Goal: Task Accomplishment & Management: Manage account settings

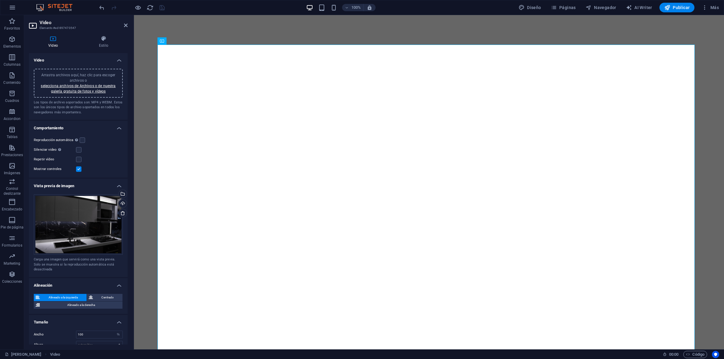
select select "%"
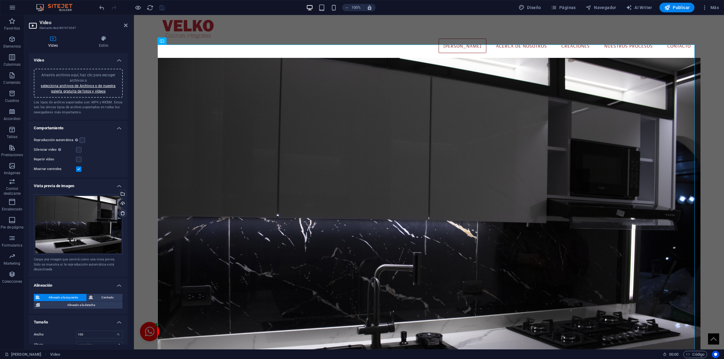
click at [121, 213] on icon at bounding box center [122, 213] width 5 height 5
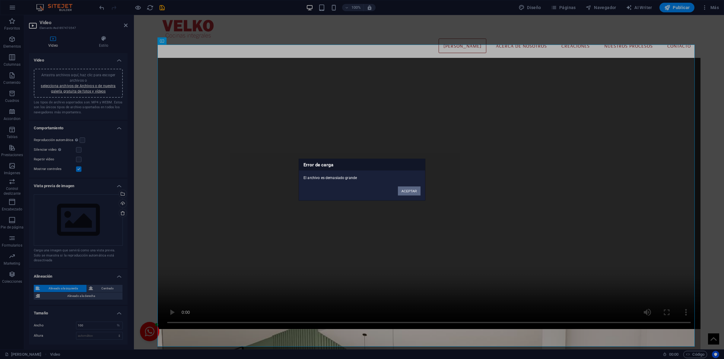
click at [411, 187] on button "ACEPTAR" at bounding box center [409, 190] width 23 height 9
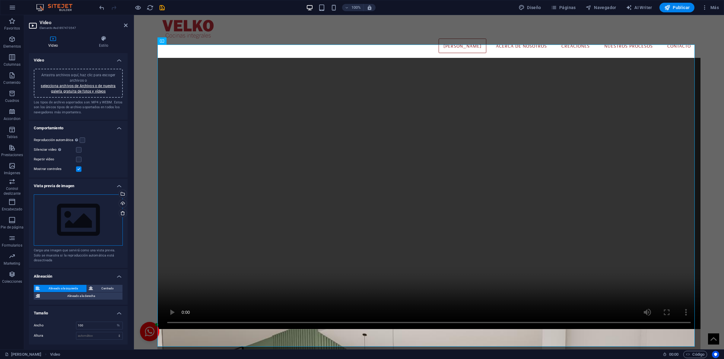
click at [76, 216] on div "Arrastra archivos aquí, haz clic para escoger archivos o selecciona archivos de…" at bounding box center [78, 220] width 89 height 51
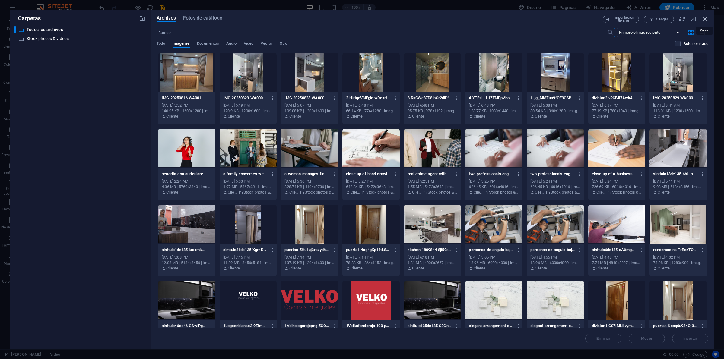
click at [703, 19] on icon "button" at bounding box center [705, 19] width 7 height 7
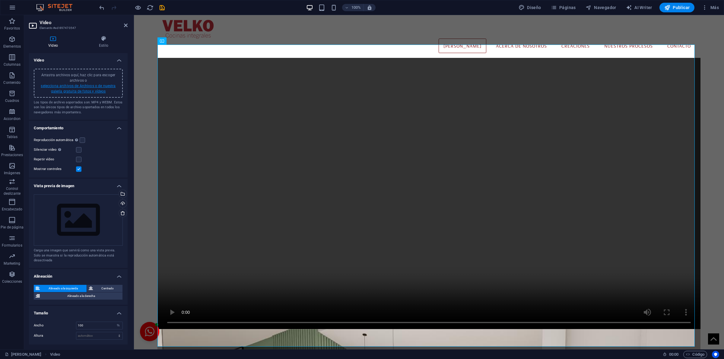
click at [70, 84] on link "selecciona archivos de Archivos o de nuestra galería gratuita de fotos y vídeos" at bounding box center [78, 89] width 75 height 10
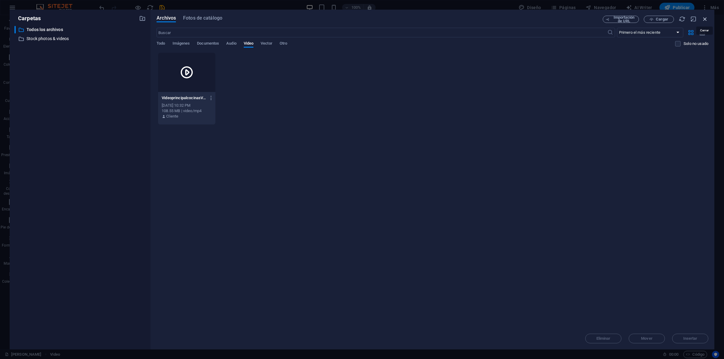
drag, startPoint x: 705, startPoint y: 18, endPoint x: 443, endPoint y: 89, distance: 272.0
click at [705, 18] on icon "button" at bounding box center [705, 19] width 7 height 7
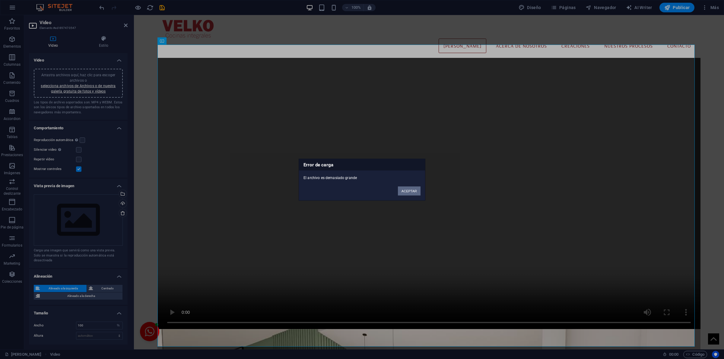
drag, startPoint x: 400, startPoint y: 193, endPoint x: 269, endPoint y: 174, distance: 132.5
click at [400, 193] on button "ACEPTAR" at bounding box center [409, 190] width 23 height 9
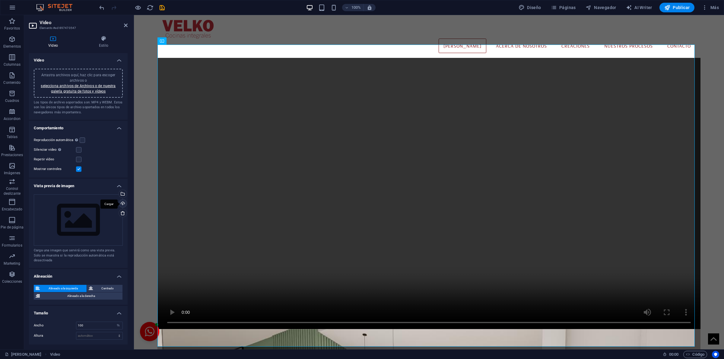
click at [122, 200] on div "Cargar" at bounding box center [122, 204] width 9 height 9
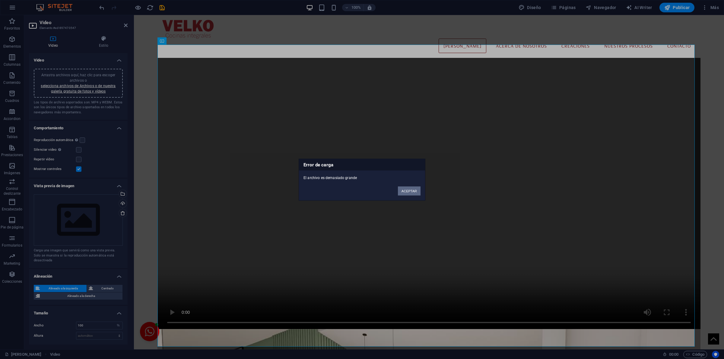
click at [409, 194] on button "ACEPTAR" at bounding box center [409, 190] width 23 height 9
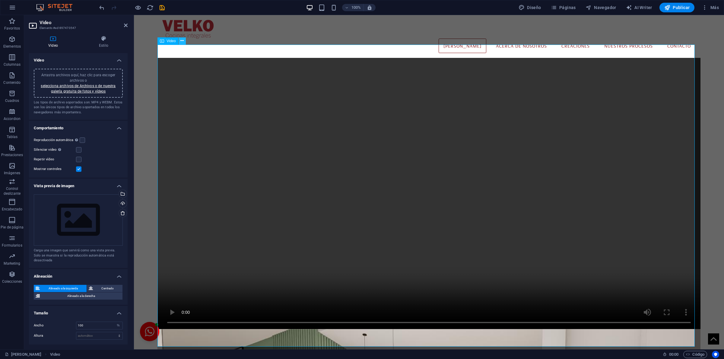
click at [181, 42] on icon at bounding box center [181, 41] width 3 height 6
click at [129, 23] on aside "Video Elemento #ed-897470547 Video Estilo Video Arrastra archivos aquí, haz cli…" at bounding box center [79, 182] width 110 height 335
click at [127, 23] on icon at bounding box center [126, 25] width 4 height 5
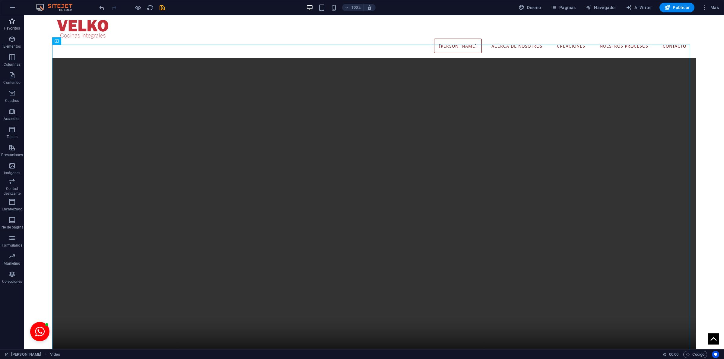
click at [20, 21] on span "Favoritos" at bounding box center [12, 25] width 24 height 14
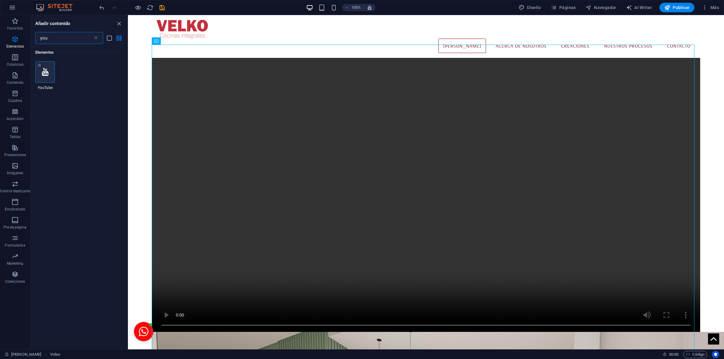
type input "you"
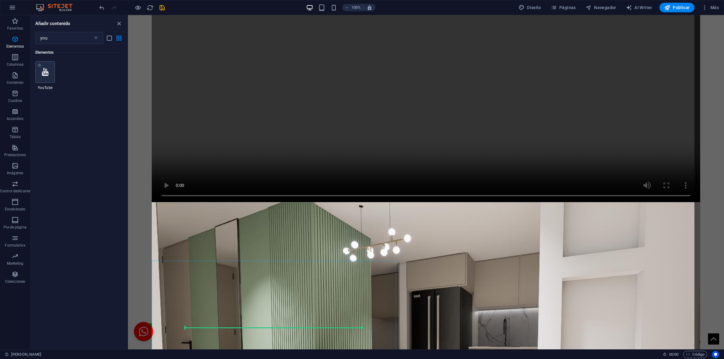
scroll to position [137, 0]
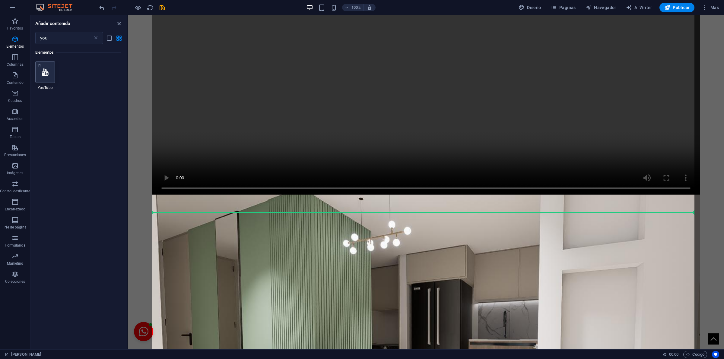
select select "ar16_9"
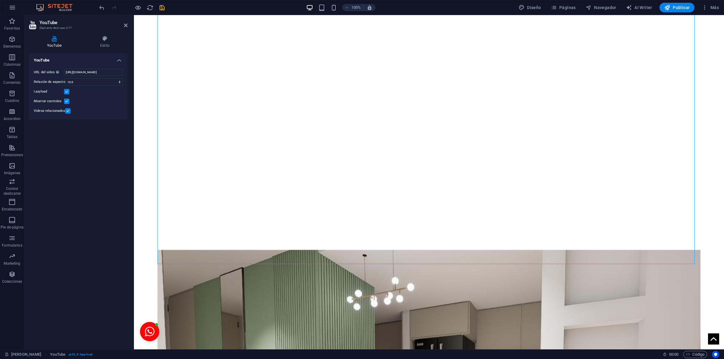
scroll to position [359, 0]
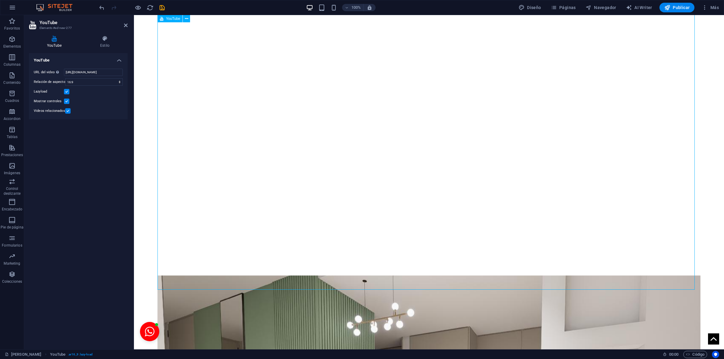
click at [393, 146] on div at bounding box center [429, 122] width 543 height 305
click at [85, 71] on input "https://www.youtube.com/watch?v=hnoviHgPHkY" at bounding box center [93, 72] width 59 height 7
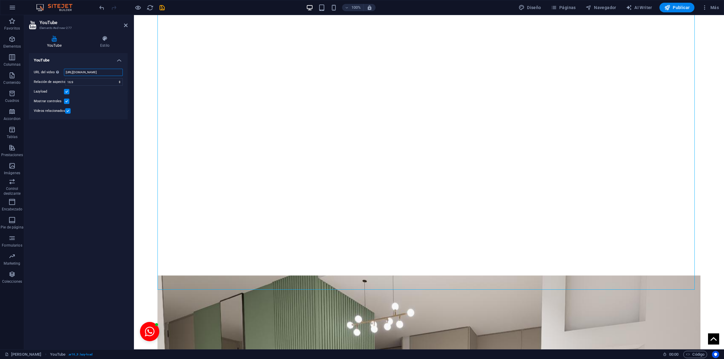
click at [85, 71] on input "https://www.youtube.com/watch?v=hnoviHgPHkY" at bounding box center [93, 72] width 59 height 7
paste input "https://youtu.be/hH0mwjPX0WQ"
type input "https://youtu.be/hH0mwjPX0WQ"
click at [165, 7] on icon "save" at bounding box center [162, 7] width 7 height 7
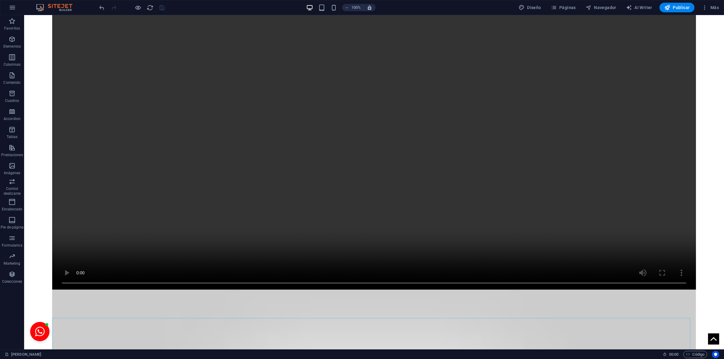
scroll to position [85, 0]
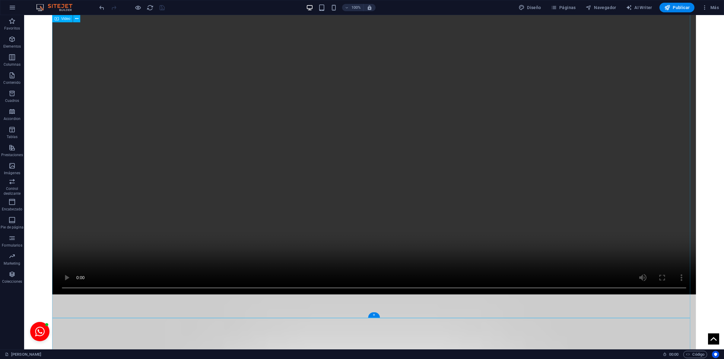
click at [495, 138] on figure at bounding box center [374, 134] width 644 height 322
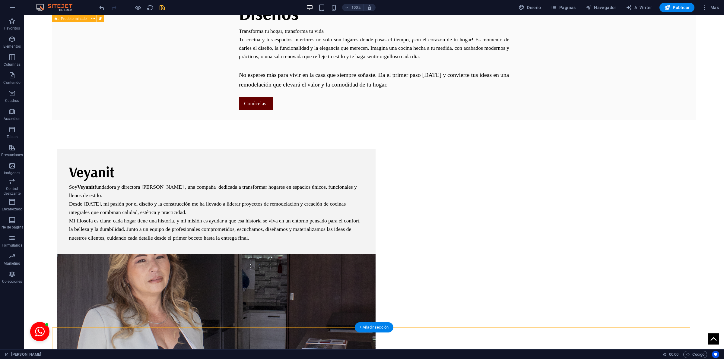
scroll to position [0, 0]
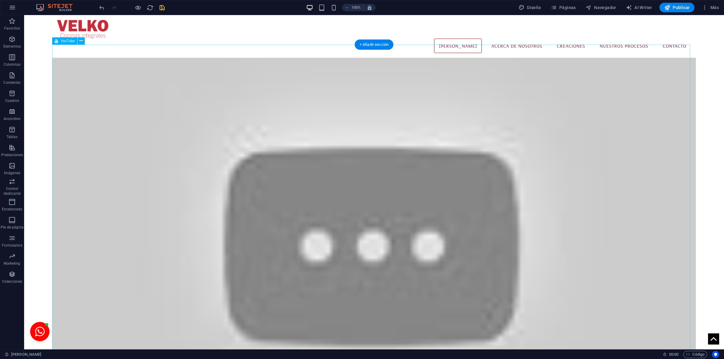
click at [194, 153] on div at bounding box center [374, 239] width 644 height 362
click at [196, 145] on div at bounding box center [374, 239] width 644 height 362
click at [192, 145] on div at bounding box center [374, 239] width 644 height 362
select select "ar16_9"
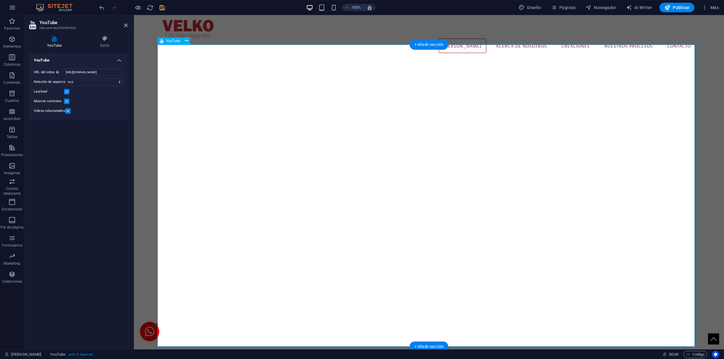
click at [192, 145] on div at bounding box center [429, 210] width 543 height 305
click at [103, 73] on input "https://youtu.be/hH0mwjPX0WQ" at bounding box center [93, 72] width 59 height 7
click at [107, 135] on div "YouTube URL del video Inserta (o pega) la URL de un vídeo. https://youtu.be/hH0…" at bounding box center [78, 199] width 99 height 292
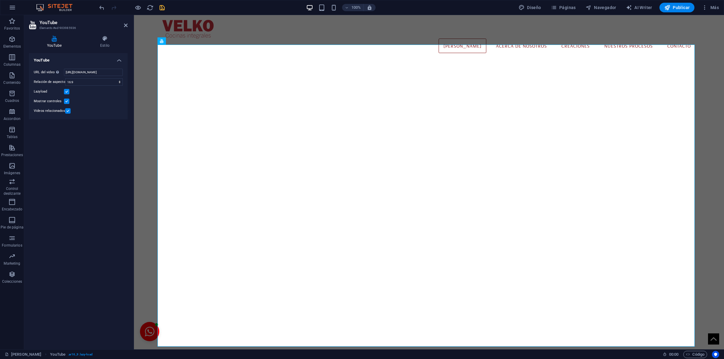
click at [61, 176] on div "YouTube URL del video Inserta (o pega) la URL de un vídeo. https://youtu.be/hH0…" at bounding box center [78, 199] width 99 height 292
click at [124, 26] on icon at bounding box center [126, 25] width 4 height 5
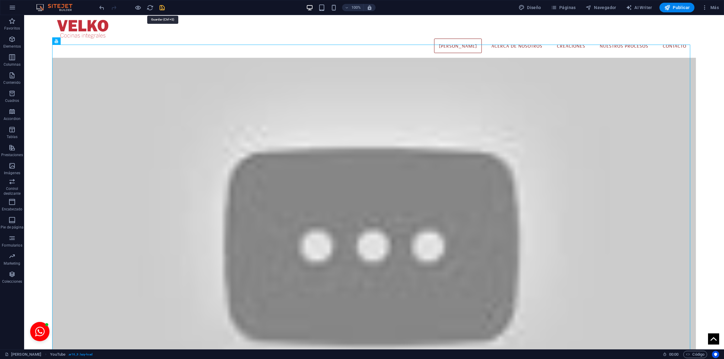
click at [165, 7] on icon "save" at bounding box center [162, 7] width 7 height 7
click at [669, 8] on icon "button" at bounding box center [667, 8] width 6 height 6
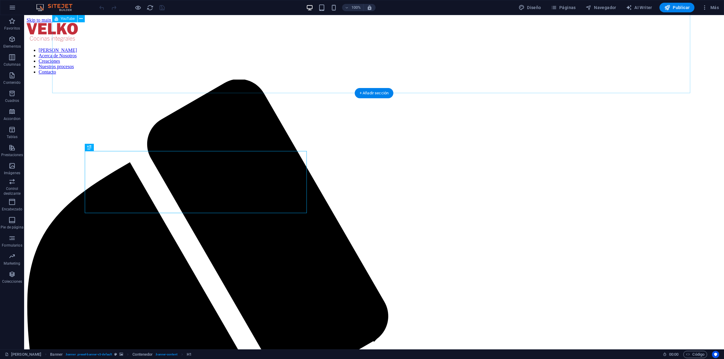
scroll to position [310, 0]
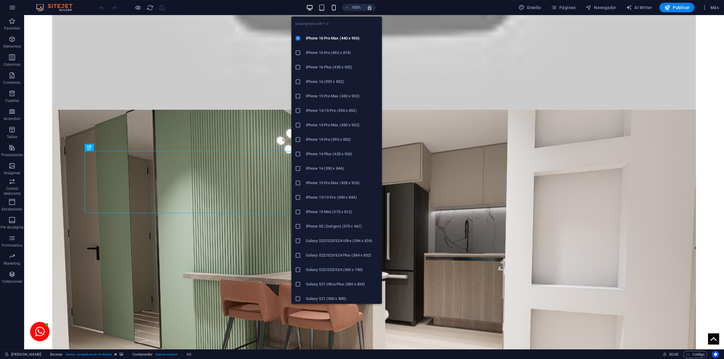
drag, startPoint x: 334, startPoint y: 10, endPoint x: 115, endPoint y: 45, distance: 222.0
click at [334, 10] on icon "button" at bounding box center [333, 7] width 7 height 7
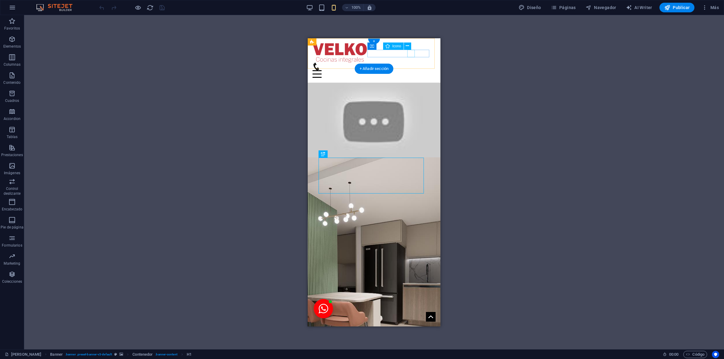
click at [415, 62] on figure at bounding box center [372, 66] width 118 height 8
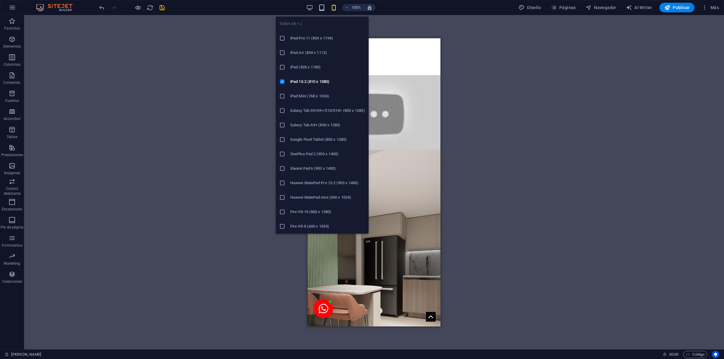
click at [322, 8] on icon "button" at bounding box center [321, 7] width 7 height 7
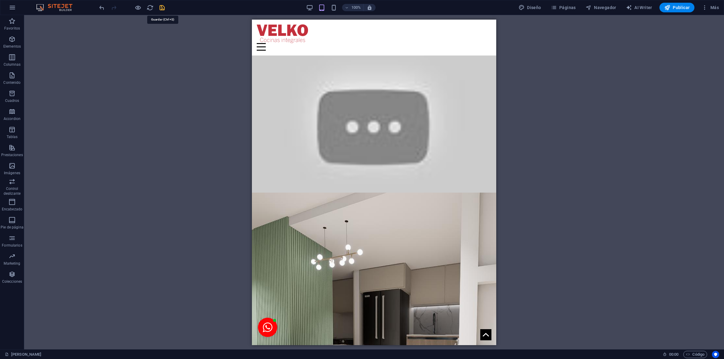
click at [164, 7] on icon "save" at bounding box center [162, 7] width 7 height 7
click at [672, 5] on span "Publicar" at bounding box center [677, 8] width 26 height 6
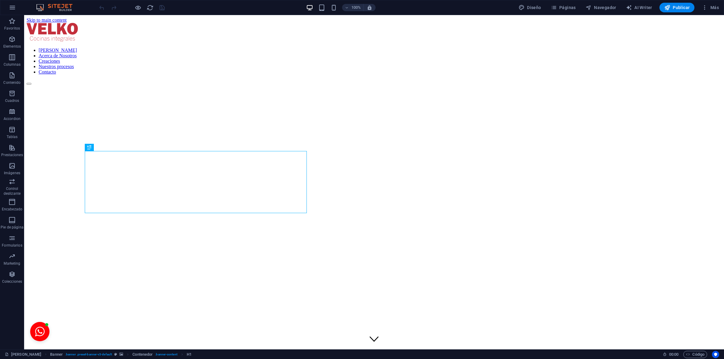
scroll to position [310, 0]
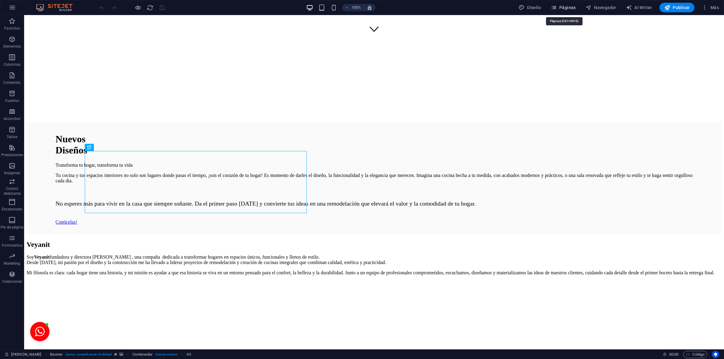
click at [576, 6] on span "Páginas" at bounding box center [563, 8] width 25 height 6
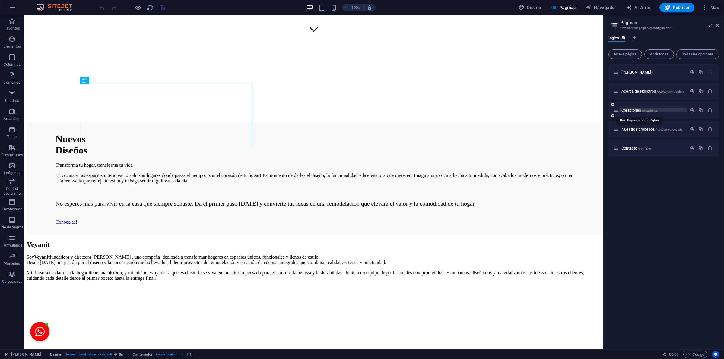
click at [629, 112] on span "Creaciones /creaciones" at bounding box center [640, 110] width 36 height 5
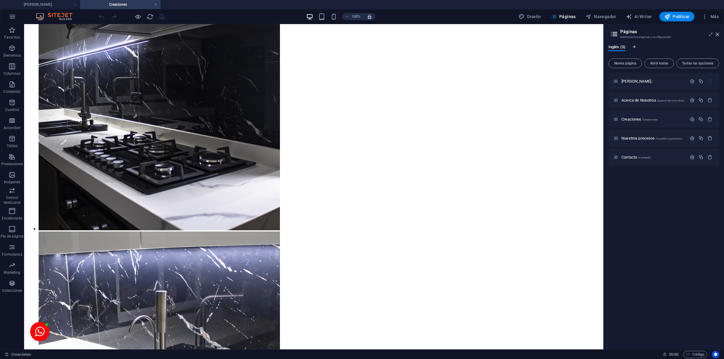
scroll to position [1155, 0]
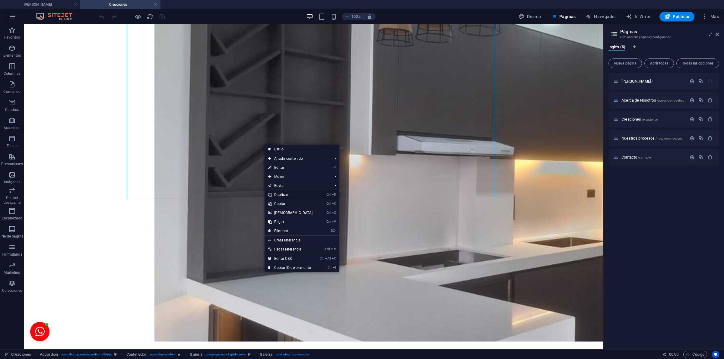
click at [295, 192] on link "Ctrl D Duplicar" at bounding box center [291, 194] width 52 height 9
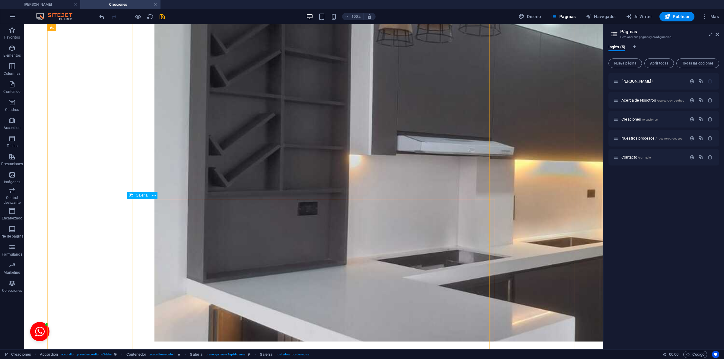
select select "4"
select select "px"
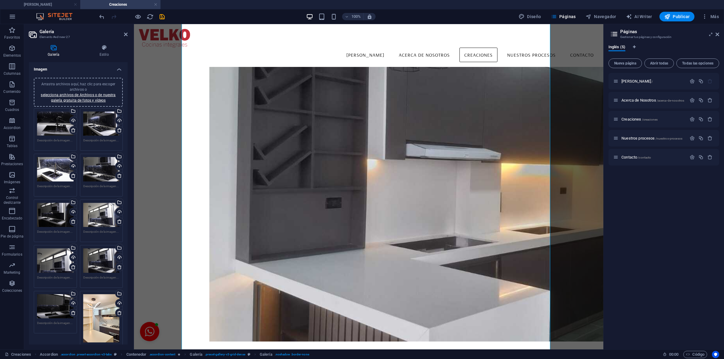
scroll to position [331, 0]
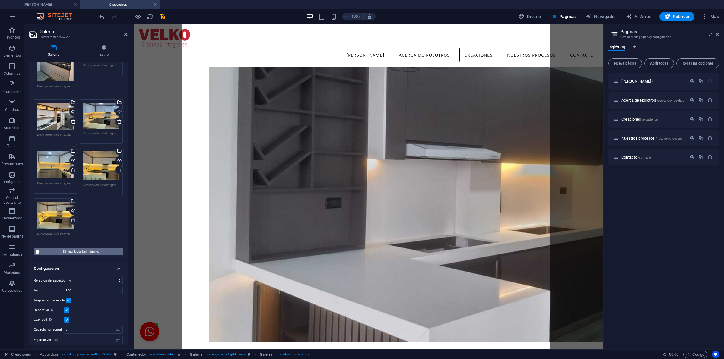
click at [76, 250] on span "Eliminar todas las imágenes" at bounding box center [81, 251] width 80 height 7
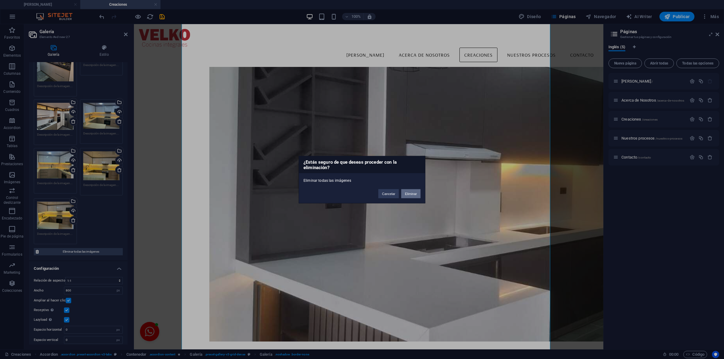
click at [414, 193] on button "Eliminar" at bounding box center [410, 193] width 19 height 9
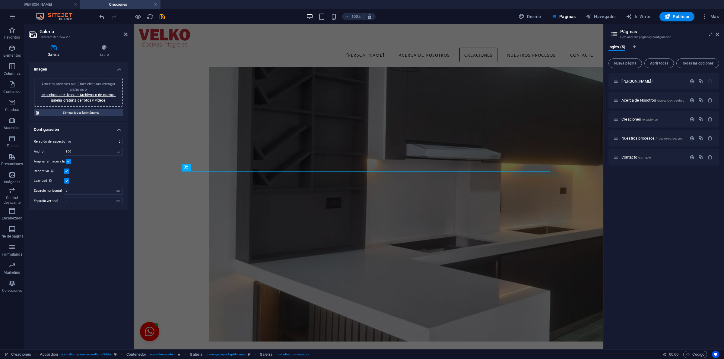
scroll to position [1142, 0]
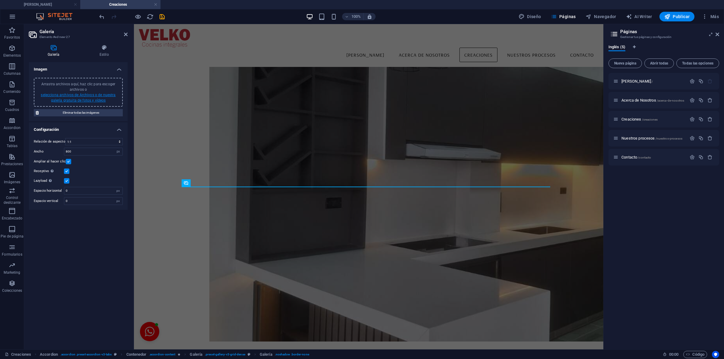
click at [86, 93] on link "selecciona archivos de Archivos o de nuestra galería gratuita de fotos y vídeos" at bounding box center [78, 98] width 75 height 10
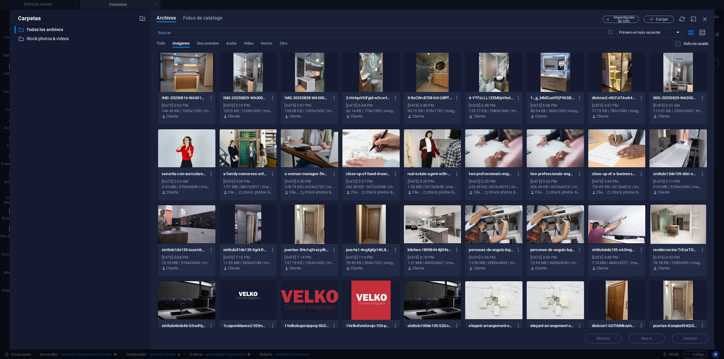
click at [301, 70] on div at bounding box center [309, 72] width 57 height 39
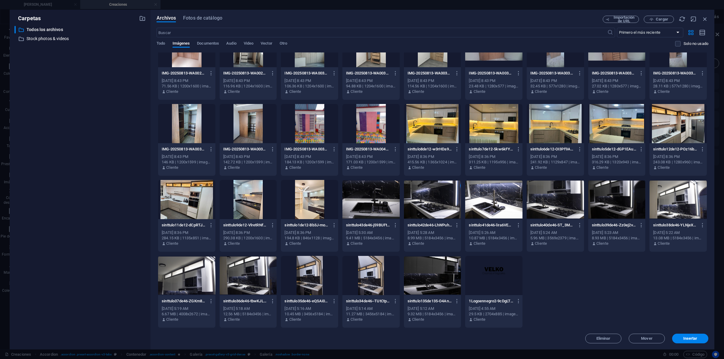
scroll to position [0, 0]
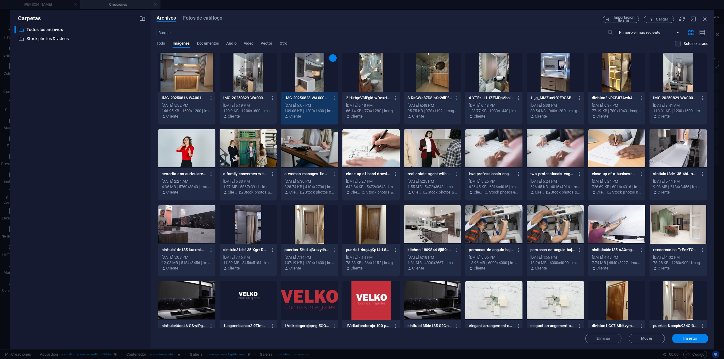
click at [659, 14] on div "Archivos Fotos de catálogo Importación de URL Cargar ​ Primero el más reciente …" at bounding box center [433, 180] width 564 height 340
click at [658, 19] on span "Cargar" at bounding box center [662, 20] width 12 height 4
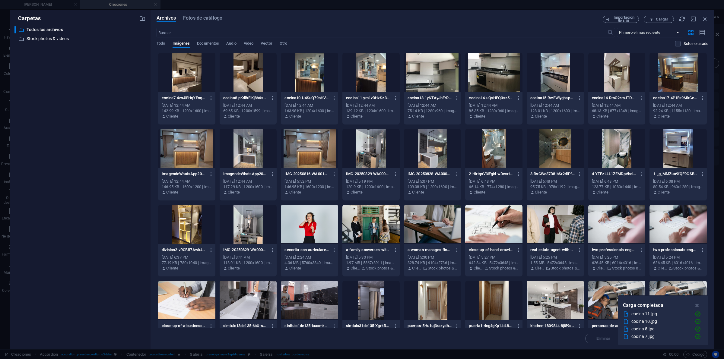
click at [690, 73] on div at bounding box center [678, 72] width 57 height 39
click at [197, 84] on div at bounding box center [186, 72] width 57 height 39
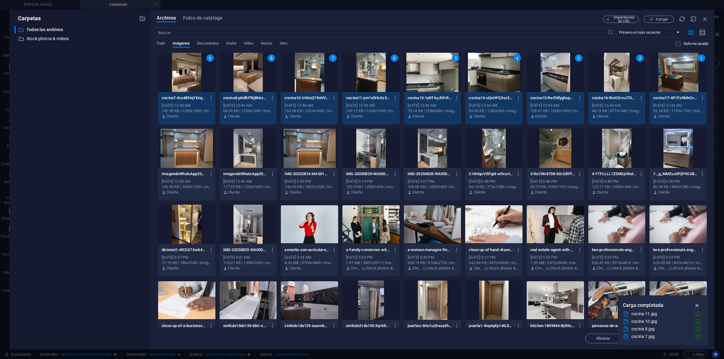
click at [699, 303] on icon "button" at bounding box center [697, 305] width 7 height 7
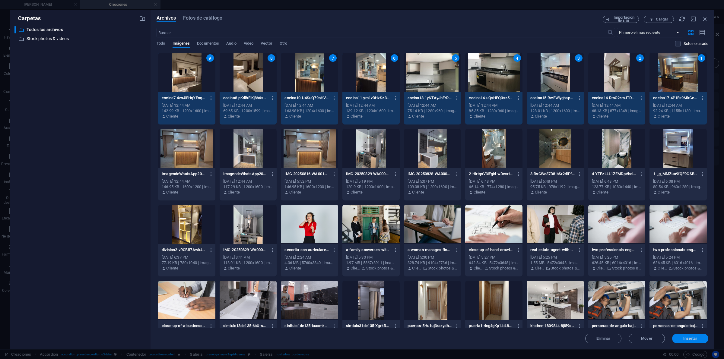
click at [680, 337] on span "Insertar" at bounding box center [690, 339] width 31 height 4
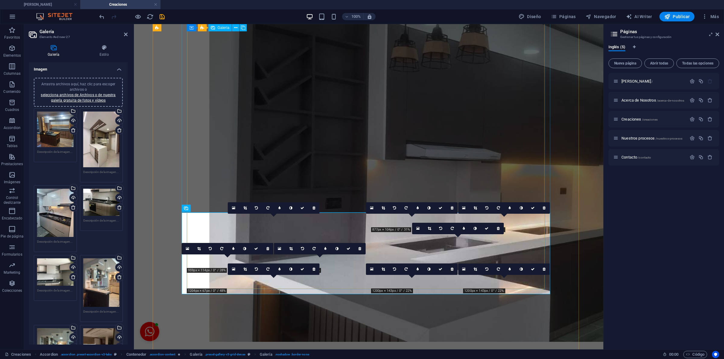
scroll to position [1142, 0]
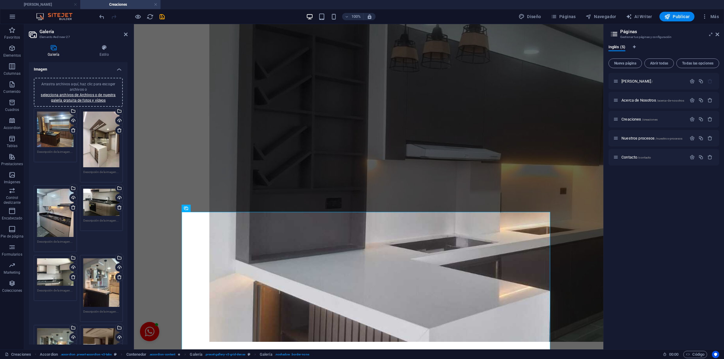
click at [128, 34] on aside "Galería Elemento #ed-new-27 Galería Estilo Imagen Arrastra archivos aquí, haz c…" at bounding box center [79, 187] width 110 height 326
click at [124, 34] on icon at bounding box center [126, 34] width 4 height 5
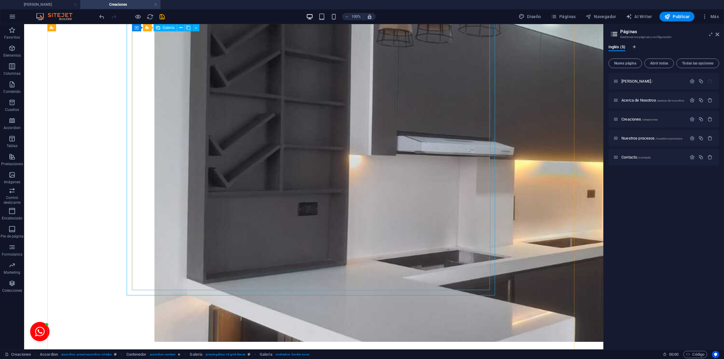
scroll to position [1519, 0]
click at [162, 18] on icon "save" at bounding box center [162, 16] width 7 height 7
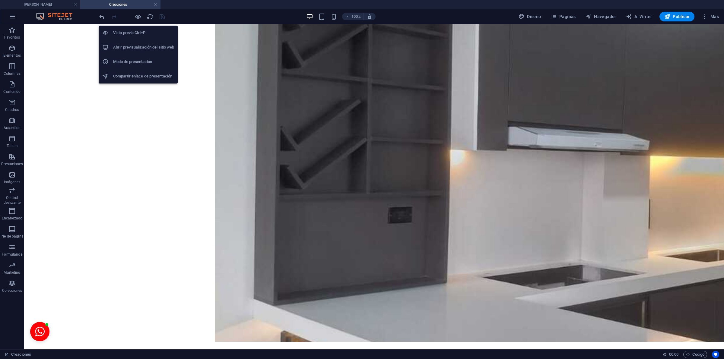
click at [137, 44] on h6 "Abrir previsualización del sitio web" at bounding box center [143, 47] width 61 height 7
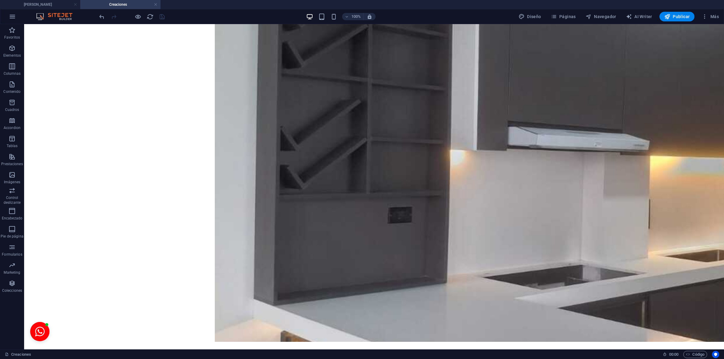
scroll to position [1526, 0]
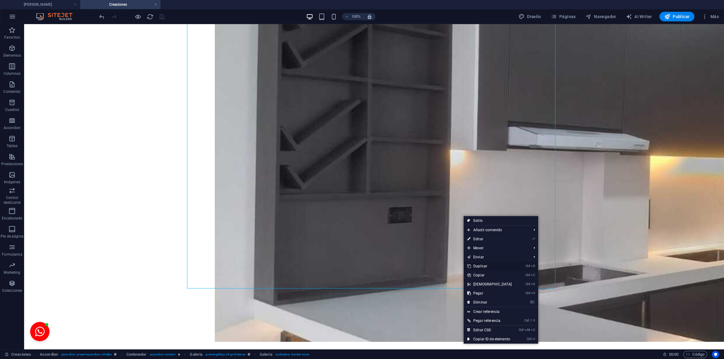
click at [490, 269] on link "Ctrl D Duplicar" at bounding box center [490, 266] width 52 height 9
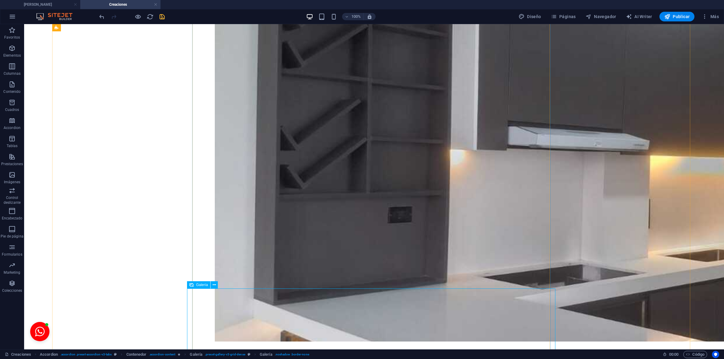
select select "4"
select select "px"
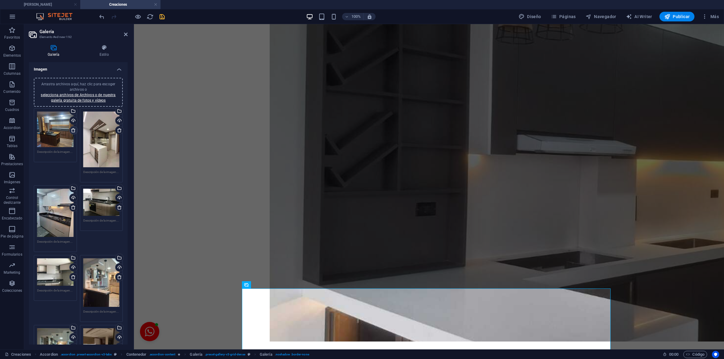
click at [73, 129] on icon at bounding box center [73, 130] width 5 height 5
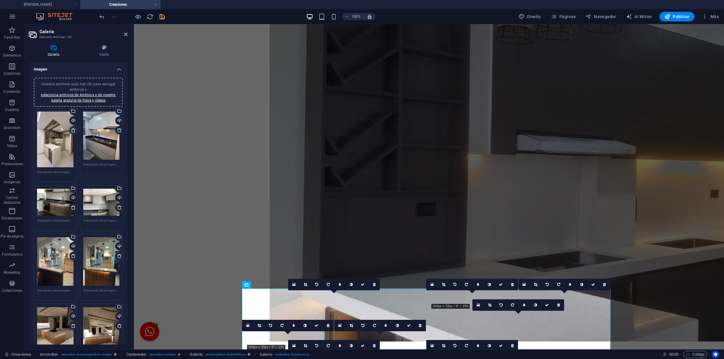
click at [73, 129] on icon at bounding box center [73, 130] width 5 height 5
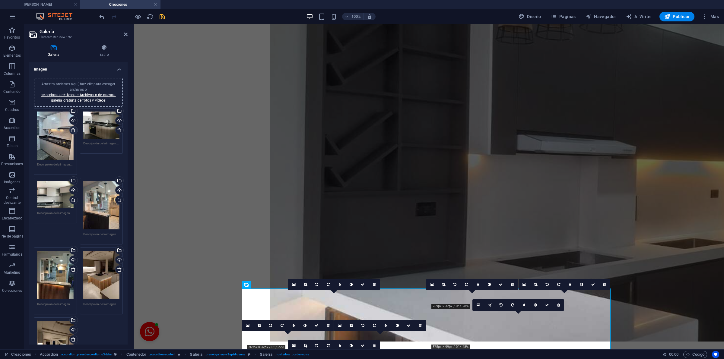
click at [73, 129] on icon at bounding box center [73, 130] width 5 height 5
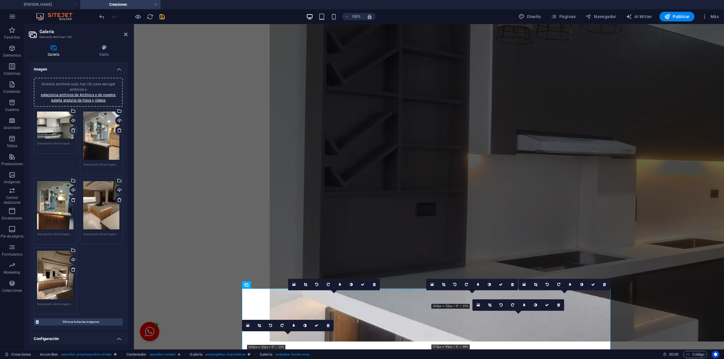
click at [73, 129] on icon at bounding box center [73, 130] width 5 height 5
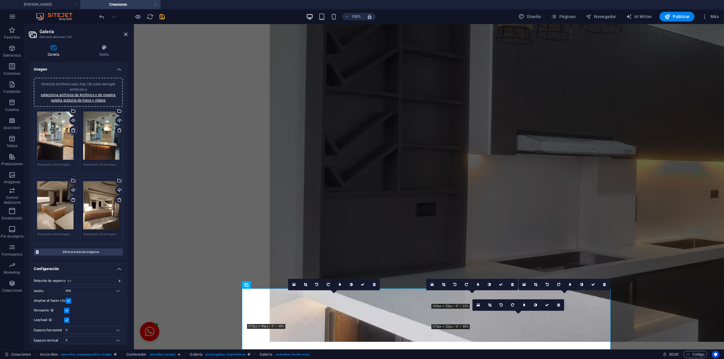
click at [73, 129] on icon at bounding box center [73, 130] width 5 height 5
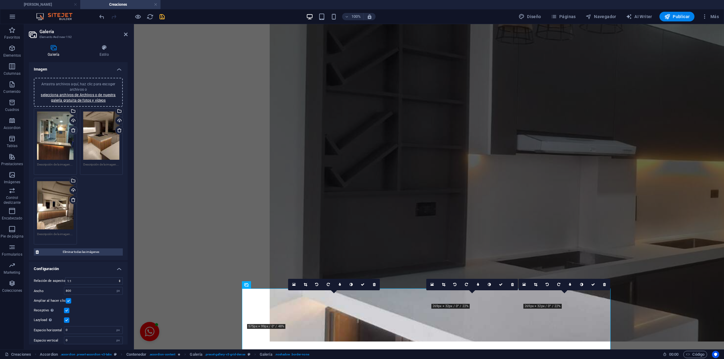
click at [73, 129] on icon at bounding box center [73, 130] width 5 height 5
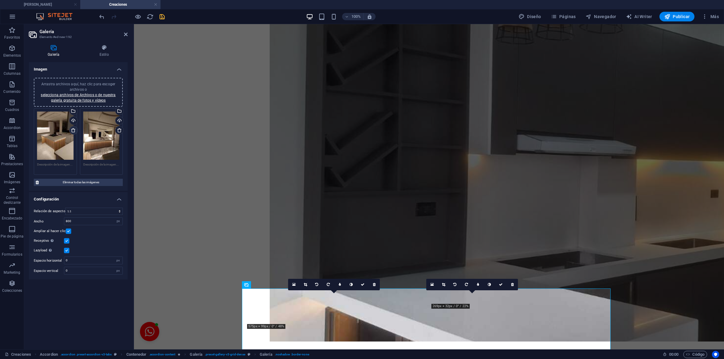
click at [73, 129] on icon at bounding box center [73, 130] width 5 height 5
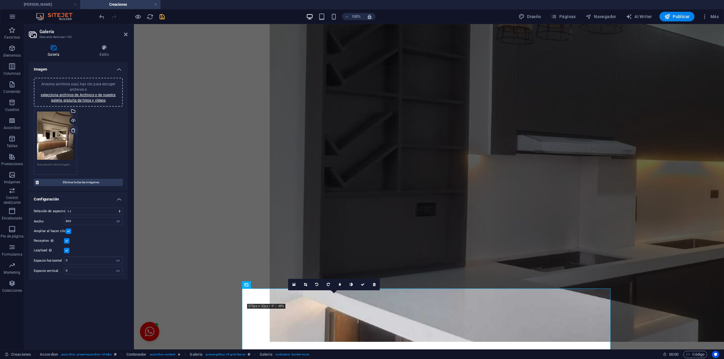
click at [73, 129] on icon at bounding box center [73, 130] width 5 height 5
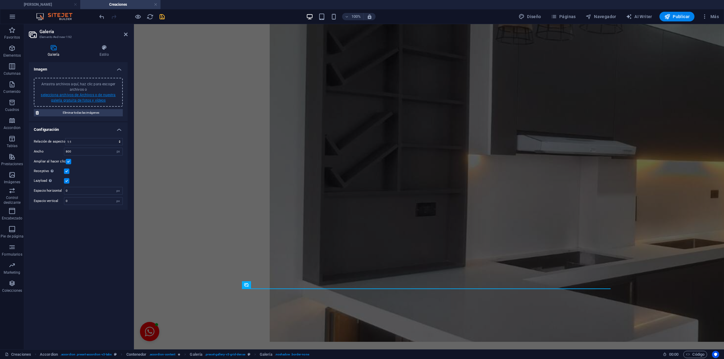
click at [79, 93] on link "selecciona archivos de Archivos o de nuestra galería gratuita de fotos y vídeos" at bounding box center [78, 98] width 75 height 10
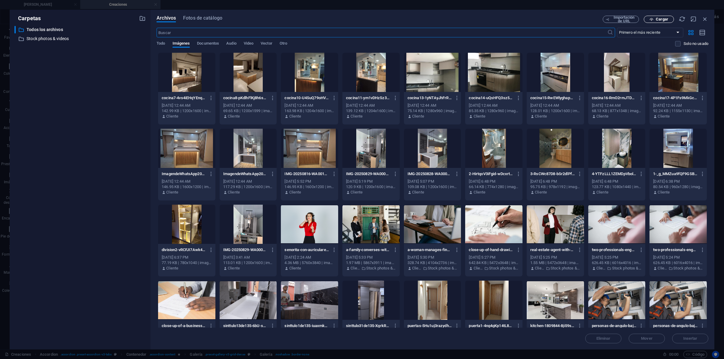
click at [655, 20] on span "Cargar" at bounding box center [659, 20] width 25 height 4
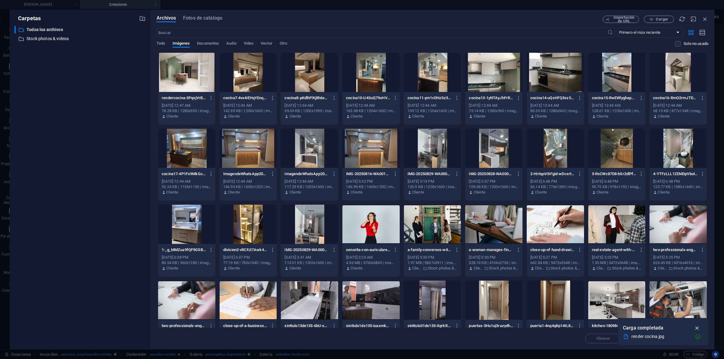
click at [696, 330] on icon "button" at bounding box center [697, 328] width 7 height 7
click at [669, 16] on button "Cargar" at bounding box center [659, 19] width 30 height 7
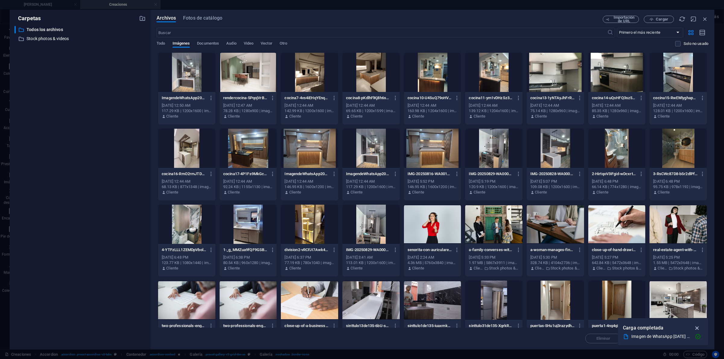
click at [696, 328] on icon "button" at bounding box center [697, 328] width 7 height 7
drag, startPoint x: 707, startPoint y: 17, endPoint x: 247, endPoint y: 95, distance: 466.8
click at [254, 100] on div "Archivos Fotos de catálogo Importación de URL Cargar ​ Primero el más reciente …" at bounding box center [433, 180] width 552 height 328
click at [174, 56] on div at bounding box center [186, 72] width 57 height 39
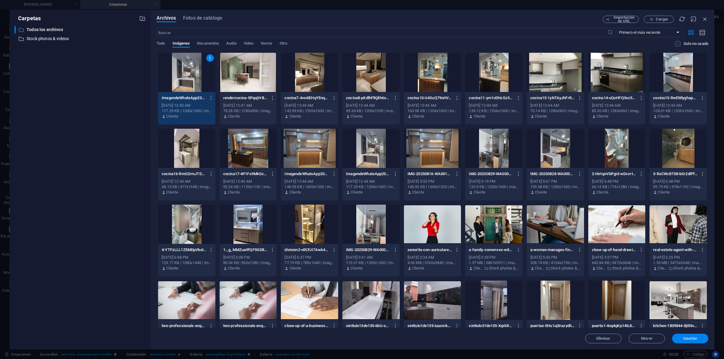
click at [696, 337] on span "Insertar" at bounding box center [690, 339] width 14 height 4
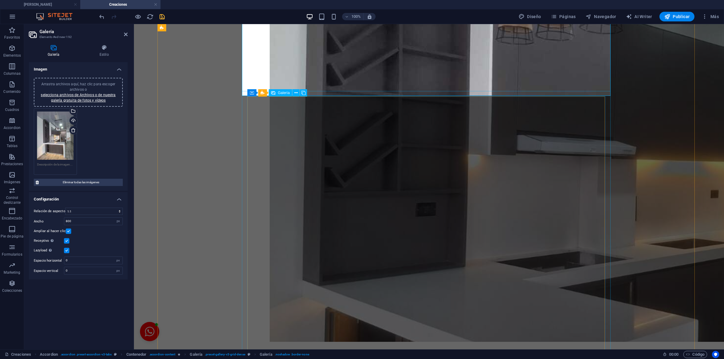
scroll to position [1148, 0]
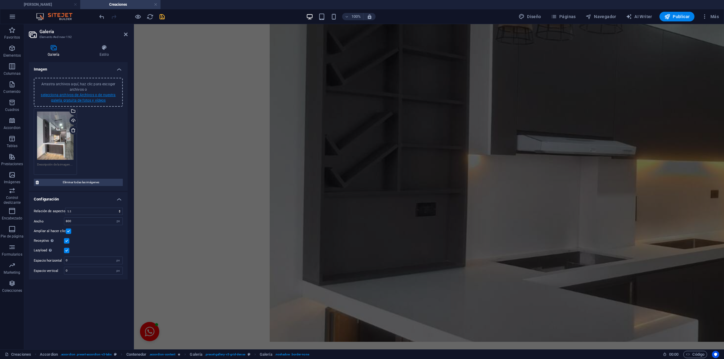
click at [90, 96] on link "selecciona archivos de Archivos o de nuestra galería gratuita de fotos y vídeos" at bounding box center [78, 98] width 75 height 10
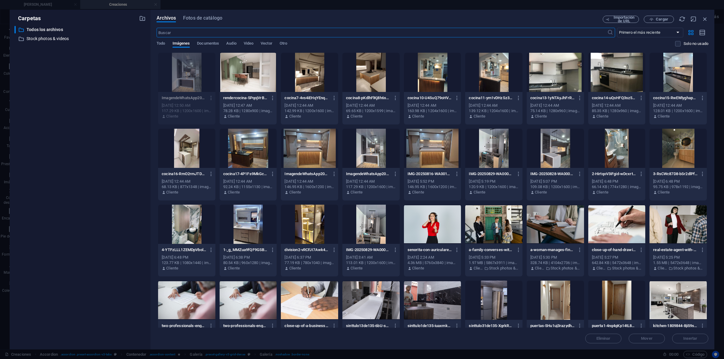
scroll to position [1720, 0]
click at [253, 82] on div at bounding box center [248, 72] width 57 height 39
click at [682, 334] on button "Insertar" at bounding box center [690, 339] width 36 height 10
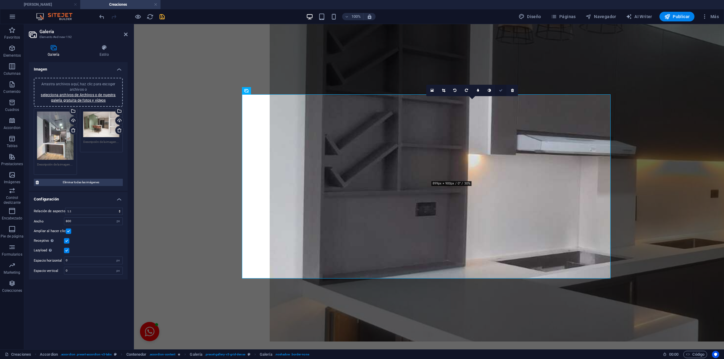
click at [499, 92] on link at bounding box center [500, 90] width 11 height 11
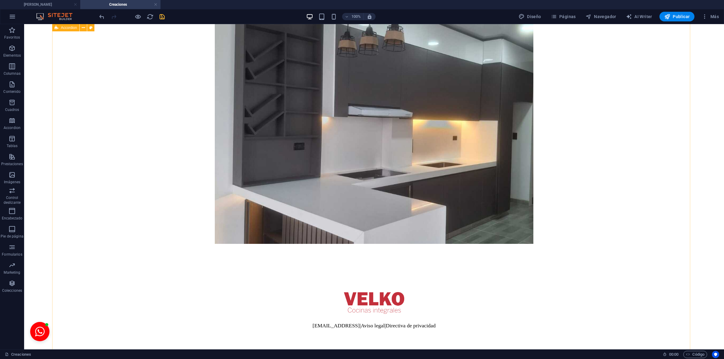
scroll to position [1343, 0]
drag, startPoint x: 163, startPoint y: 17, endPoint x: 208, endPoint y: 56, distance: 59.7
click at [163, 17] on icon "save" at bounding box center [162, 16] width 7 height 7
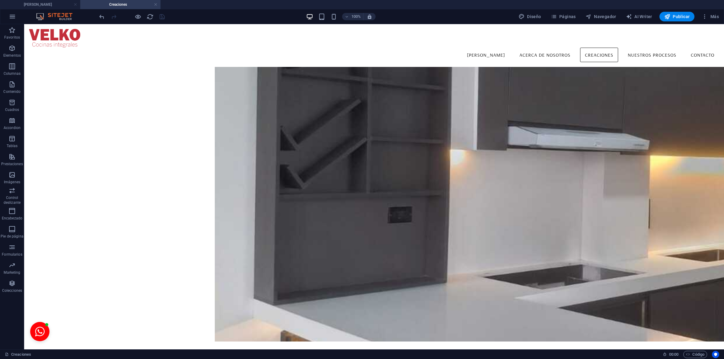
scroll to position [2371, 0]
click at [14, 37] on p "Favoritos" at bounding box center [12, 37] width 16 height 5
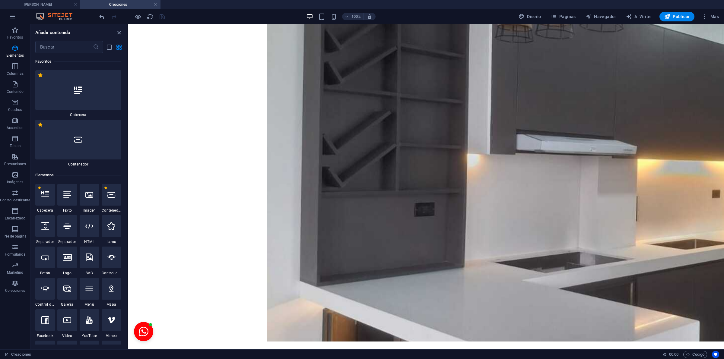
scroll to position [2782, 0]
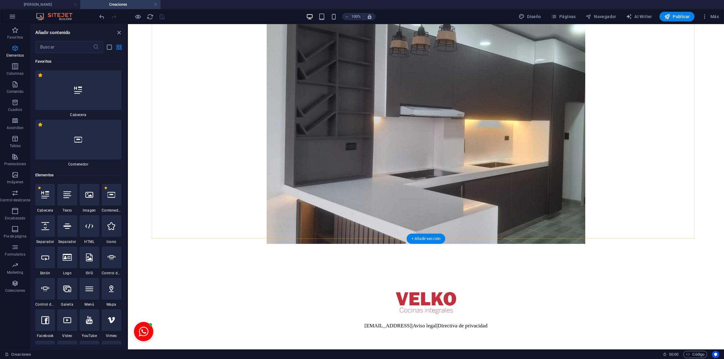
click at [419, 237] on div "+ Añadir sección" at bounding box center [426, 239] width 39 height 10
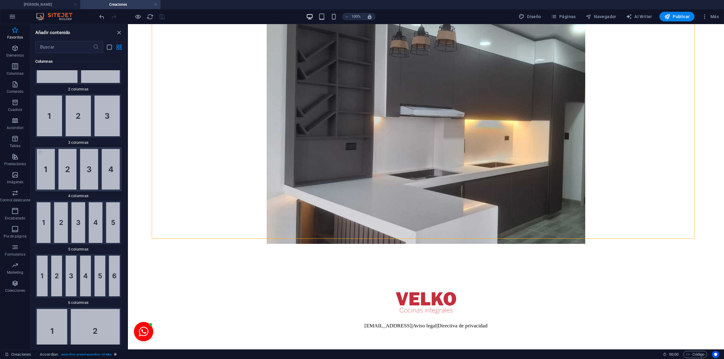
scroll to position [0, 0]
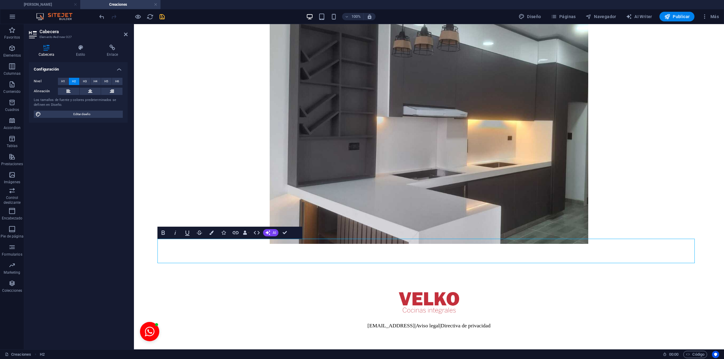
drag, startPoint x: 270, startPoint y: 255, endPoint x: 158, endPoint y: 239, distance: 113.7
click at [91, 89] on icon at bounding box center [90, 91] width 4 height 7
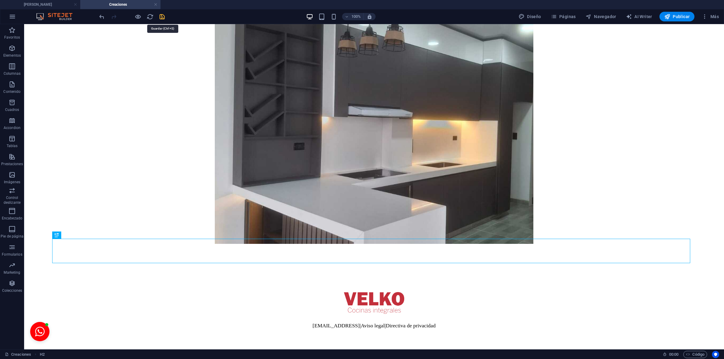
click at [161, 17] on icon "save" at bounding box center [162, 16] width 7 height 7
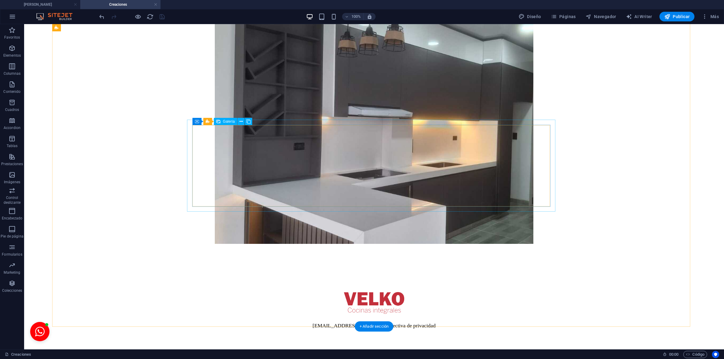
select select "4"
select select "px"
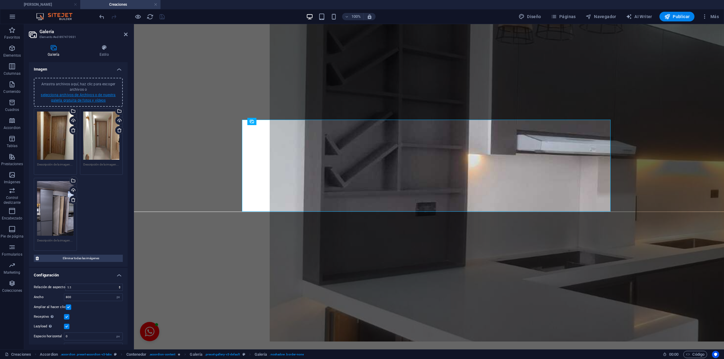
click at [84, 96] on link "selecciona archivos de Archivos o de nuestra galería gratuita de fotos y vídeos" at bounding box center [78, 98] width 75 height 10
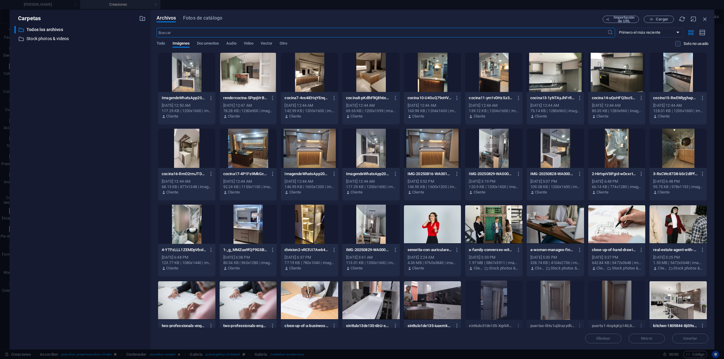
scroll to position [253, 0]
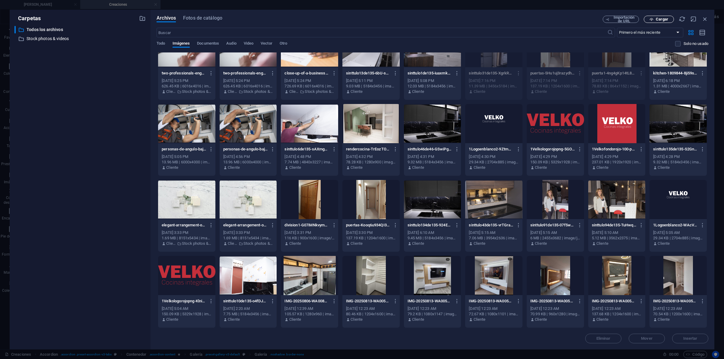
click at [664, 18] on span "Cargar" at bounding box center [662, 20] width 12 height 4
click at [705, 14] on div "Archivos Fotos de catálogo Importación de URL Cargar ​ Primero el más reciente …" at bounding box center [433, 180] width 564 height 340
click at [706, 17] on icon "button" at bounding box center [705, 19] width 7 height 7
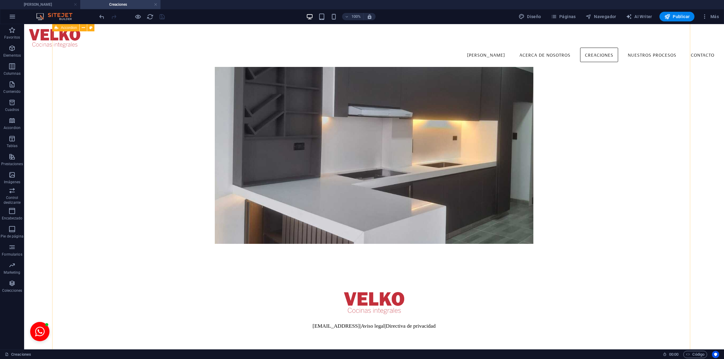
scroll to position [1244, 0]
click at [565, 17] on span "Páginas" at bounding box center [563, 17] width 25 height 6
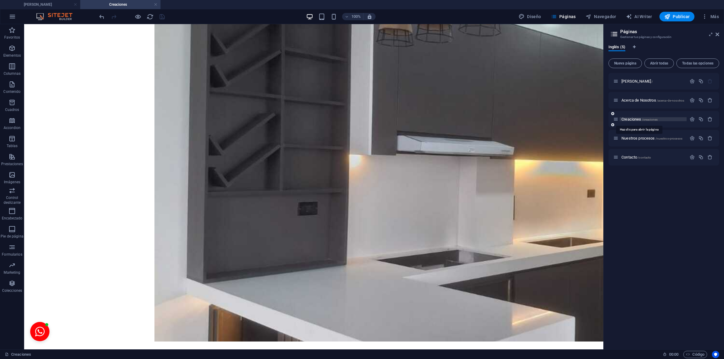
click at [630, 119] on span "Creaciones /creaciones" at bounding box center [640, 119] width 36 height 5
click at [627, 119] on span "Creaciones /creaciones" at bounding box center [640, 119] width 36 height 5
click at [640, 100] on span "Acerca de Nosotros /acerca-de-nosotros" at bounding box center [653, 100] width 63 height 5
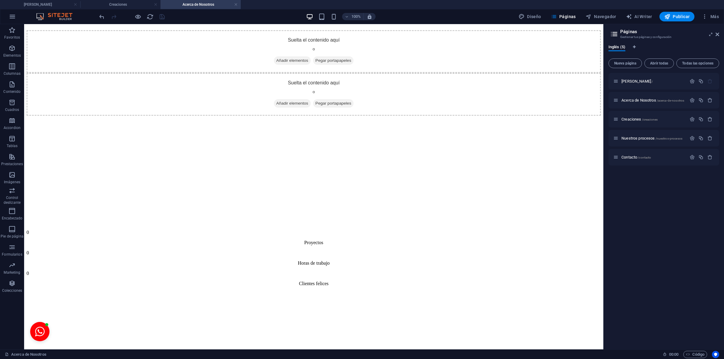
scroll to position [0, 0]
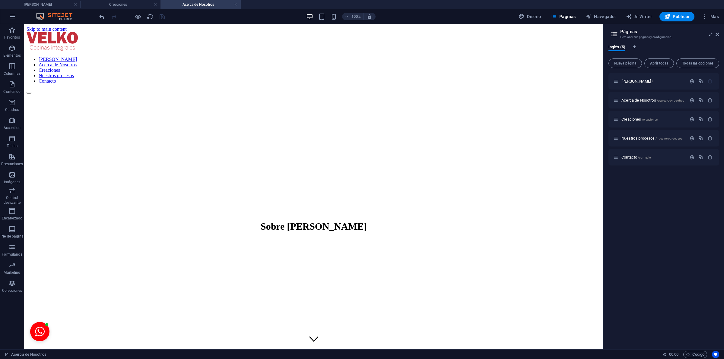
drag, startPoint x: 629, startPoint y: 158, endPoint x: 629, endPoint y: 167, distance: 8.8
click at [629, 167] on div "Velko / Acerca de Nosotros /acerca-de-nosotros Creaciones /creaciones Nuestros …" at bounding box center [664, 209] width 111 height 272
click at [631, 138] on span "Nuestros procesos /nuestros-procesos" at bounding box center [652, 138] width 61 height 5
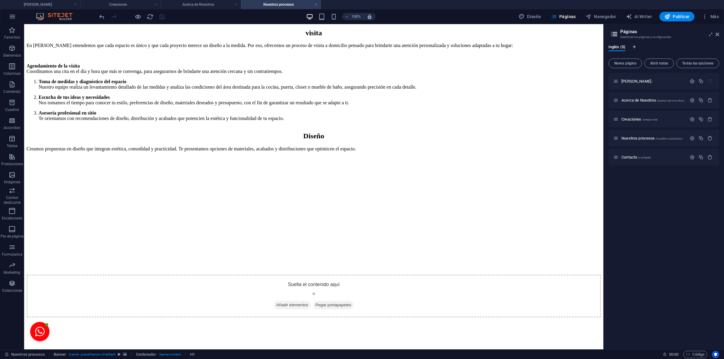
scroll to position [932, 0]
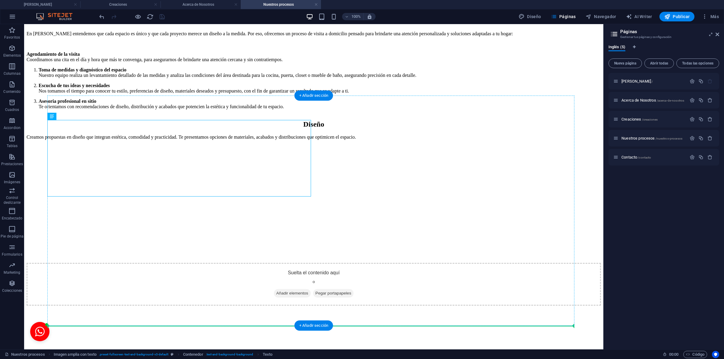
drag, startPoint x: 184, startPoint y: 173, endPoint x: 213, endPoint y: 230, distance: 63.8
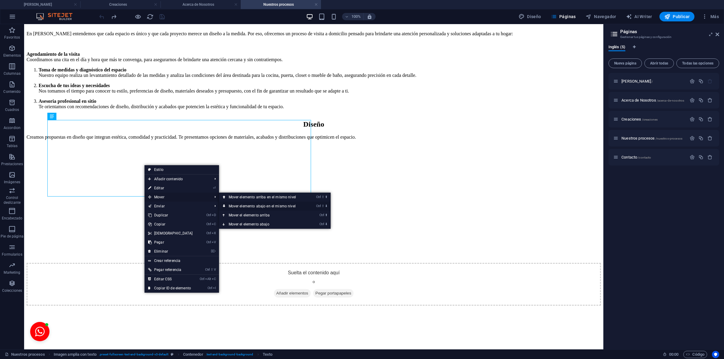
click at [262, 204] on link "Ctrl ⇧ ⬇ Mover elemento abajo en el mismo nivel" at bounding box center [263, 206] width 89 height 9
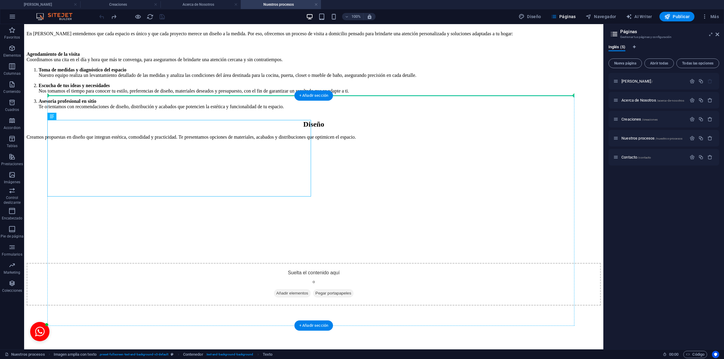
drag, startPoint x: 206, startPoint y: 175, endPoint x: 212, endPoint y: 202, distance: 27.2
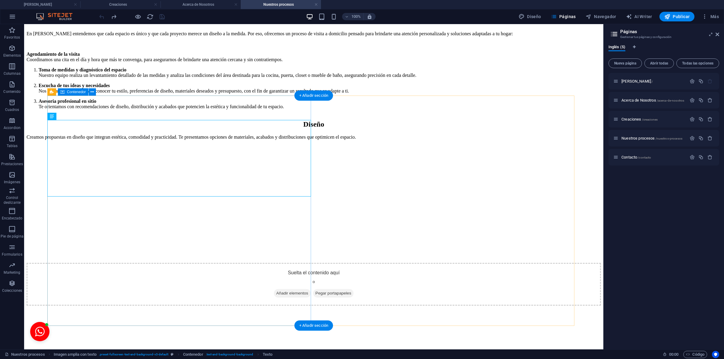
drag, startPoint x: 159, startPoint y: 248, endPoint x: 158, endPoint y: 233, distance: 15.1
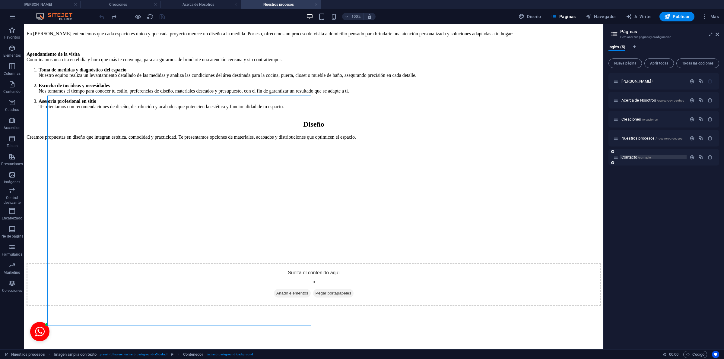
click at [622, 155] on span "Contacto /contacto" at bounding box center [637, 157] width 30 height 5
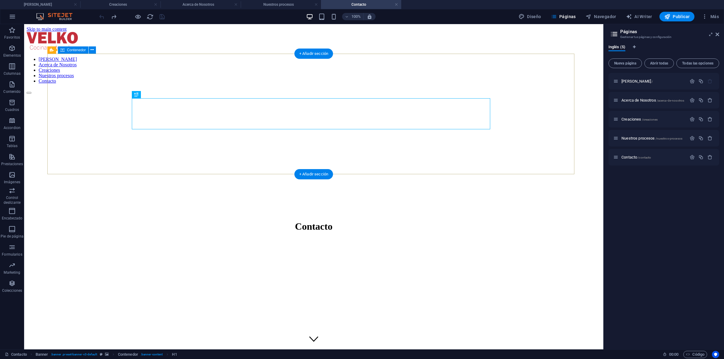
scroll to position [113, 0]
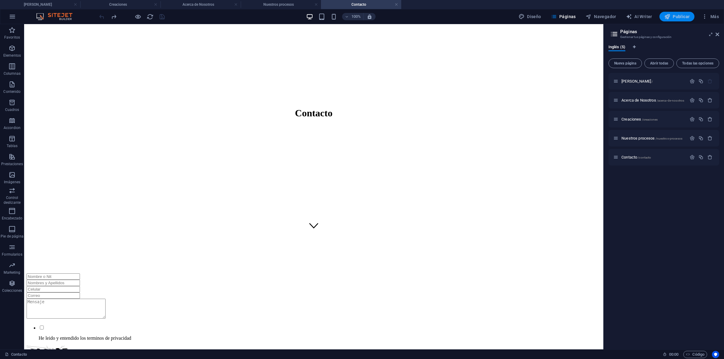
click at [677, 17] on span "Publicar" at bounding box center [677, 17] width 26 height 6
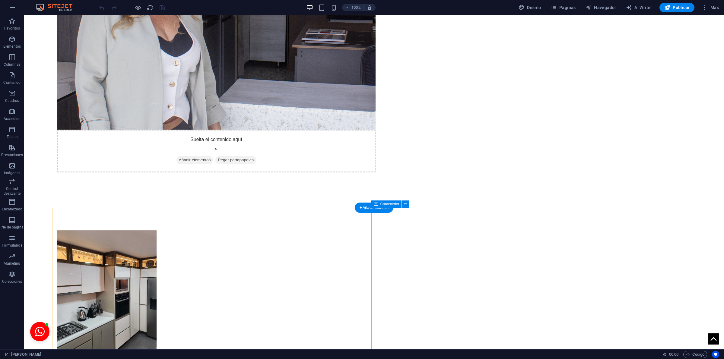
scroll to position [1387, 0]
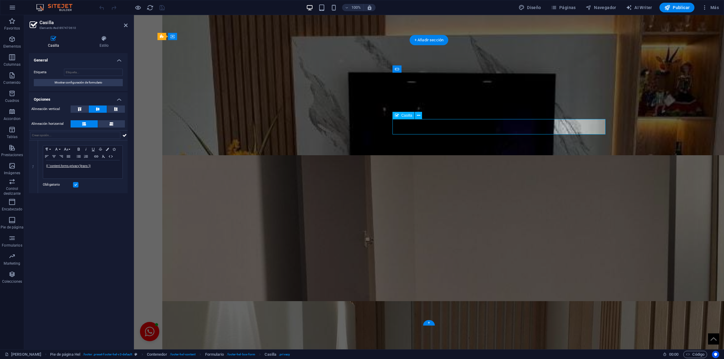
scroll to position [1336, 0]
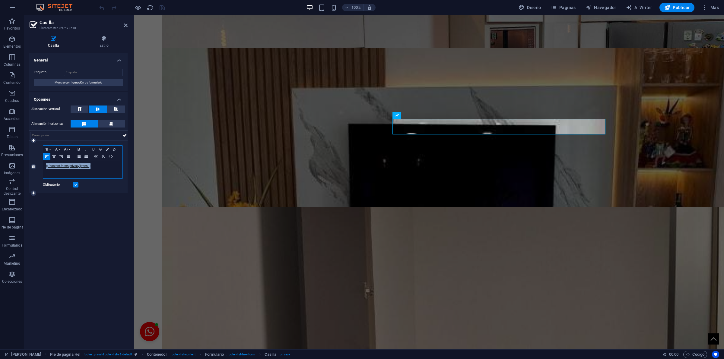
drag, startPoint x: 101, startPoint y: 170, endPoint x: 44, endPoint y: 174, distance: 57.8
click at [44, 174] on div "{{ 'content.forms.privacy'|trans }}" at bounding box center [82, 170] width 79 height 18
copy link "{{ 'content.forms.privacy'|trans }}"
click at [124, 136] on icon at bounding box center [125, 135] width 4 height 7
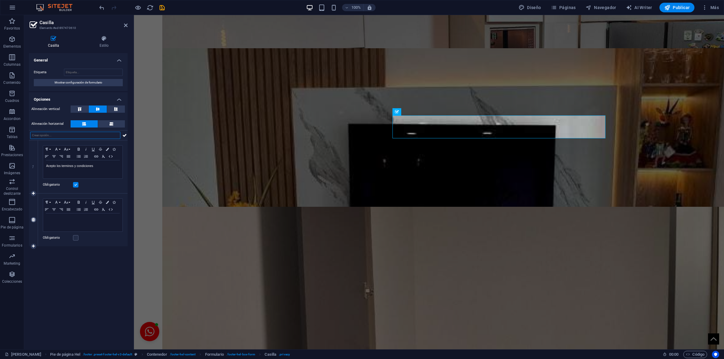
click at [32, 220] on icon at bounding box center [33, 220] width 3 height 4
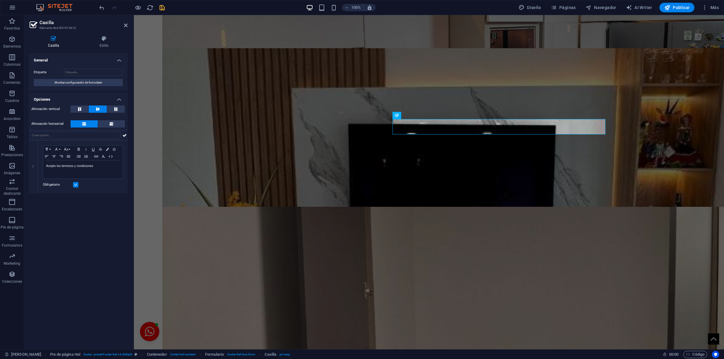
click at [161, 8] on icon "save" at bounding box center [162, 7] width 7 height 7
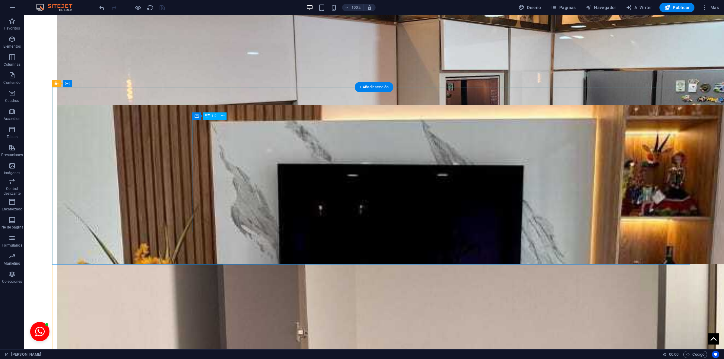
scroll to position [0, 0]
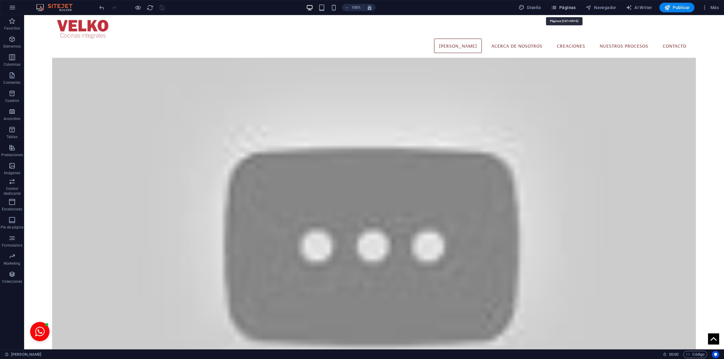
click at [562, 10] on span "Páginas" at bounding box center [563, 8] width 25 height 6
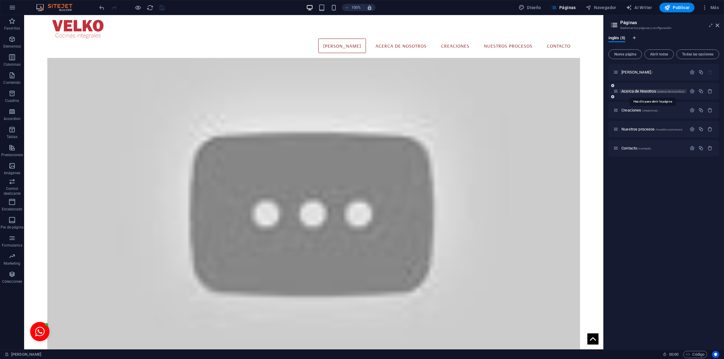
click at [579, 91] on span "Acerca de Nosotros /acerca-de-nosotros" at bounding box center [653, 91] width 63 height 5
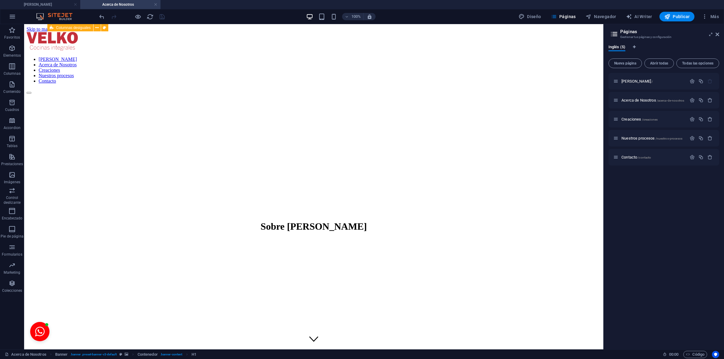
scroll to position [640, 0]
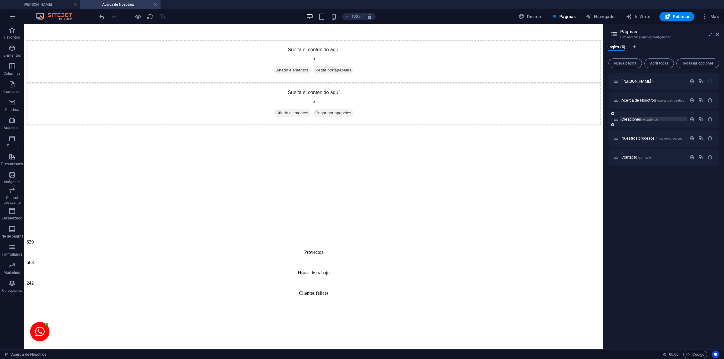
click at [579, 118] on span "Creaciones /creaciones" at bounding box center [640, 119] width 36 height 5
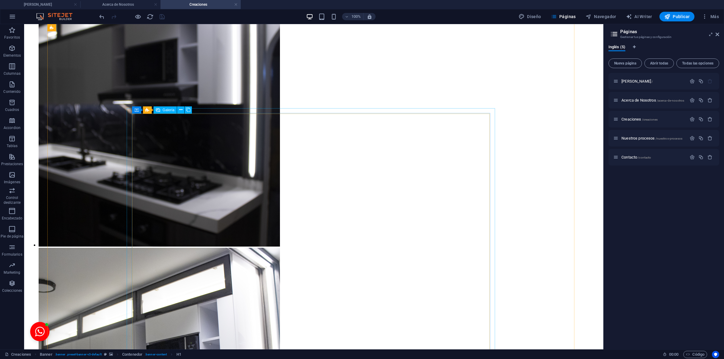
scroll to position [3071, 0]
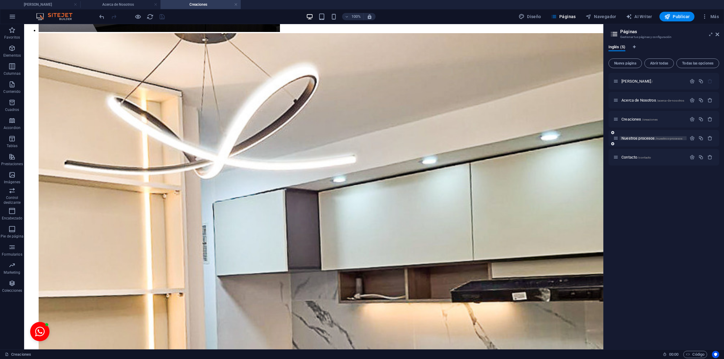
click at [579, 137] on span "Nuestros procesos /nuestros-procesos" at bounding box center [652, 138] width 61 height 5
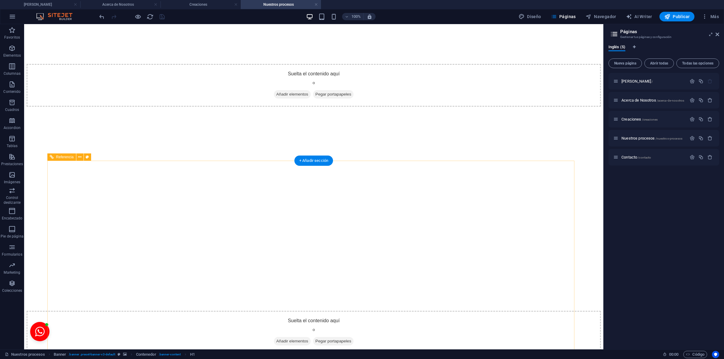
scroll to position [1229, 0]
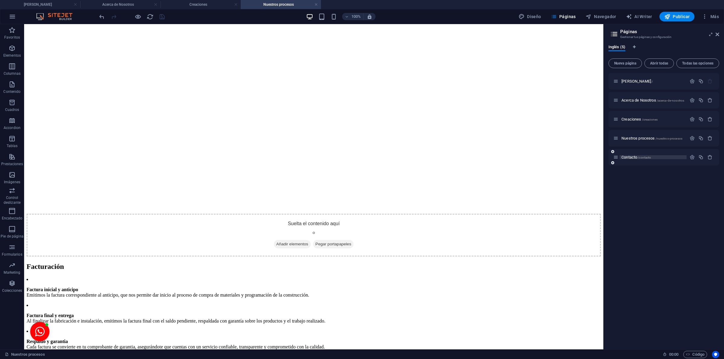
click at [579, 158] on span "Contacto /contacto" at bounding box center [637, 157] width 30 height 5
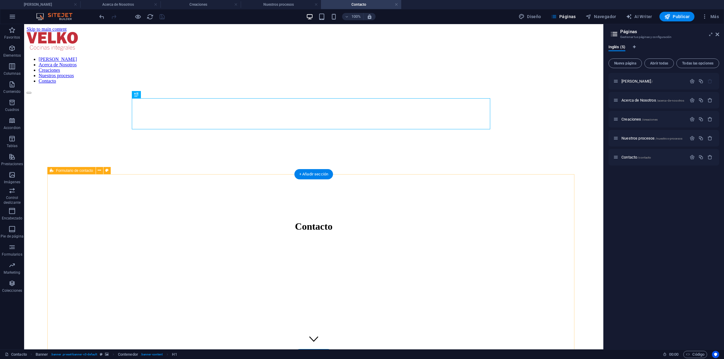
scroll to position [0, 0]
click at [579, 14] on button "Publicar" at bounding box center [677, 17] width 35 height 10
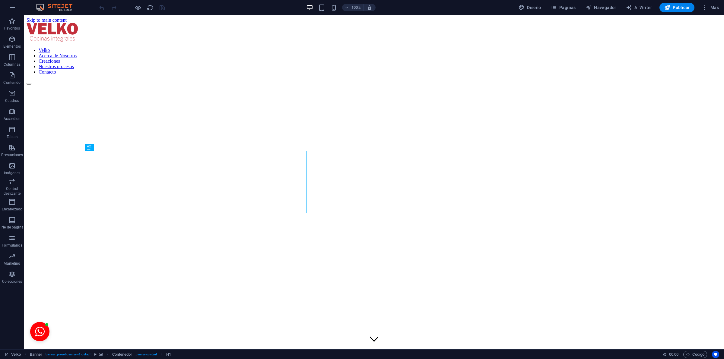
scroll to position [310, 0]
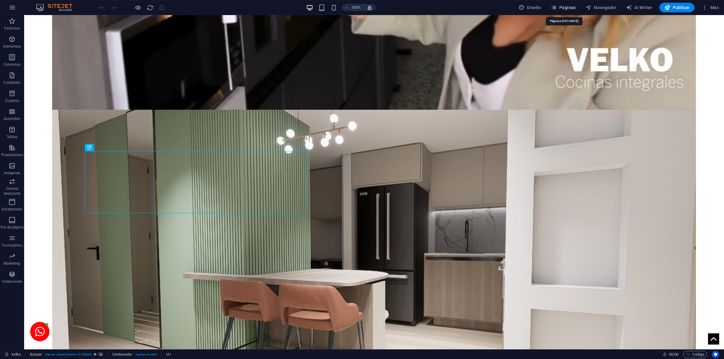
click at [562, 8] on span "Páginas" at bounding box center [563, 8] width 25 height 6
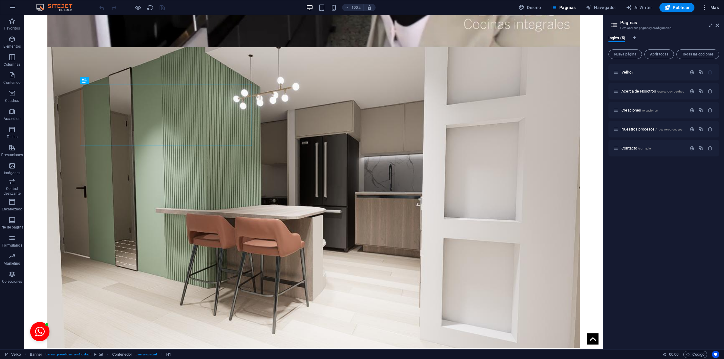
click at [708, 7] on icon "button" at bounding box center [705, 8] width 6 height 6
click at [687, 52] on h6 "Análisis del SEO" at bounding box center [689, 52] width 53 height 7
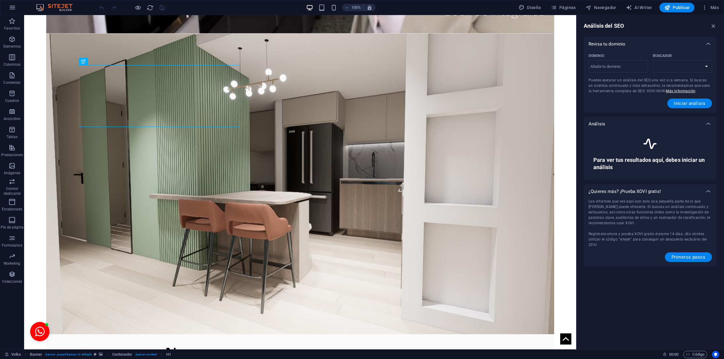
select select "[DOMAIN_NAME]"
click at [618, 65] on input "Dominio ​" at bounding box center [618, 67] width 59 height 10
click at [702, 107] on button "Iniciar análisis" at bounding box center [689, 104] width 45 height 10
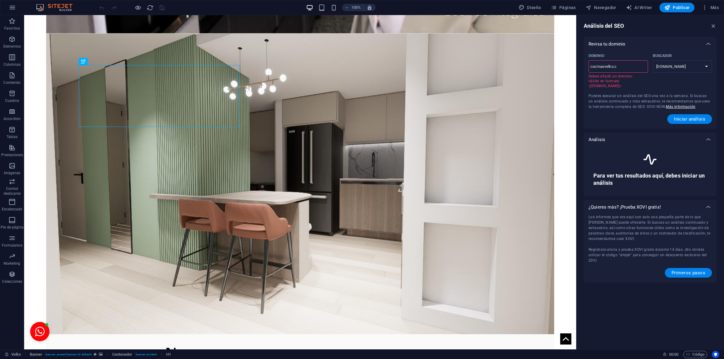
type input "[DOMAIN_NAME]"
select select "[DOMAIN_NAME]"
type input "[DOMAIN_NAME]"
select select "[DOMAIN_NAME]"
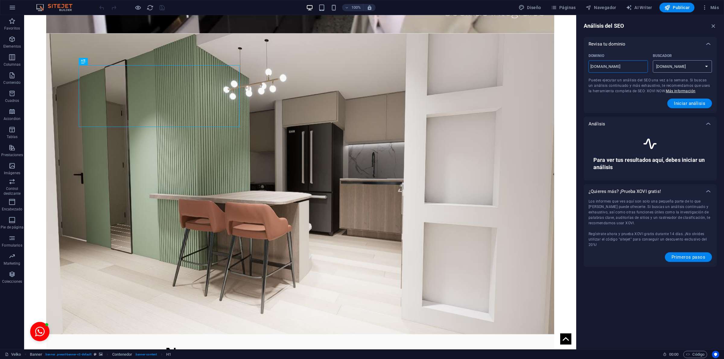
type input "[DOMAIN_NAME]"
click at [660, 67] on select "[DOMAIN_NAME] [DOMAIN_NAME] [DOMAIN_NAME] [DOMAIN_NAME] [DOMAIN_NAME] [DOMAIN_N…" at bounding box center [682, 66] width 59 height 12
click at [653, 61] on select "[DOMAIN_NAME] [DOMAIN_NAME] [DOMAIN_NAME] [DOMAIN_NAME] [DOMAIN_NAME] [DOMAIN_N…" at bounding box center [682, 66] width 59 height 12
click at [691, 99] on button "Iniciar análisis" at bounding box center [689, 104] width 45 height 10
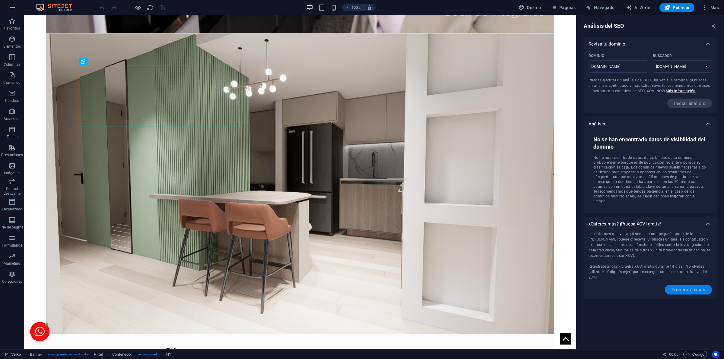
click at [678, 288] on span "Primeros pasos" at bounding box center [689, 290] width 34 height 5
click at [569, 5] on button "Páginas" at bounding box center [564, 8] width 30 height 10
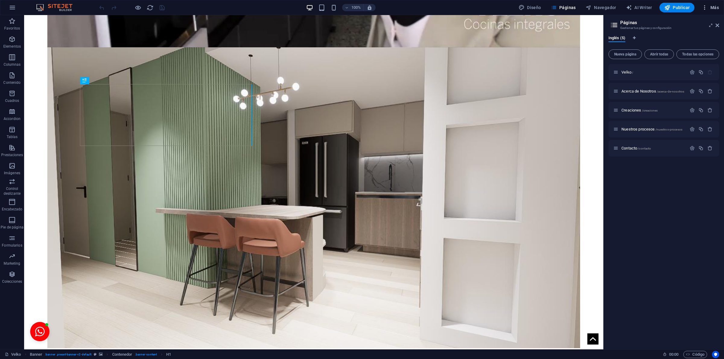
click at [717, 3] on button "Más" at bounding box center [710, 8] width 22 height 10
click at [691, 25] on h6 "Configuración del sitio web" at bounding box center [689, 23] width 53 height 7
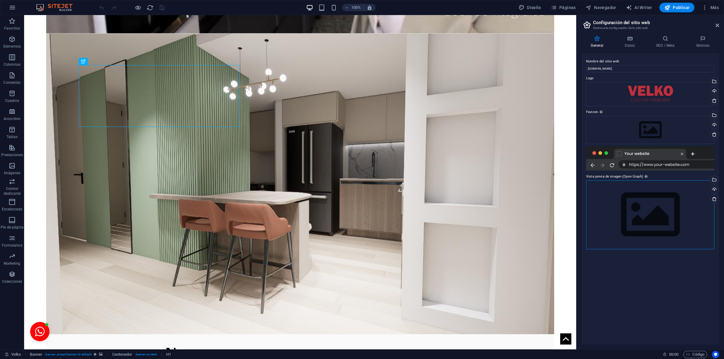
click at [639, 212] on div "Arrastra archivos aquí, haz clic para escoger archivos o selecciona archivos de…" at bounding box center [650, 214] width 128 height 69
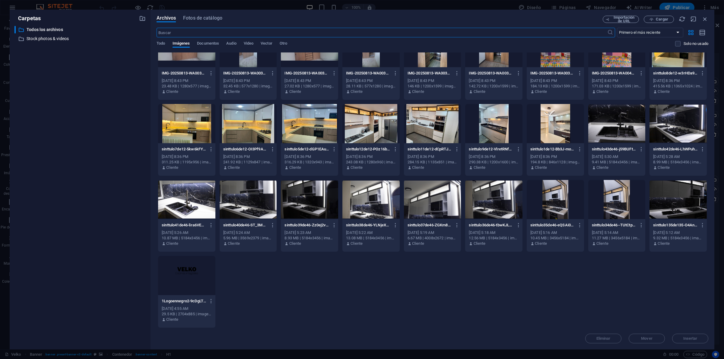
scroll to position [332, 0]
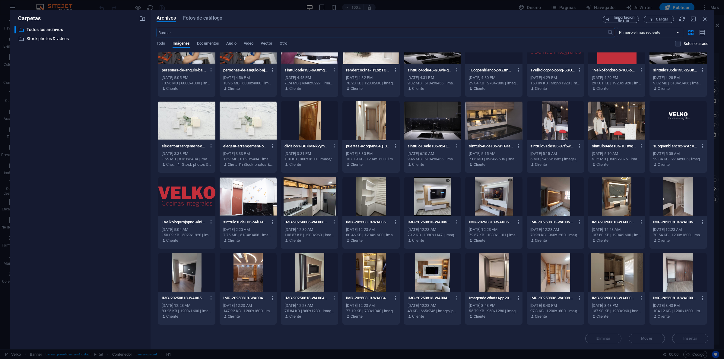
click at [616, 65] on div "1Velkofondorojo-100-p8SADsy19XJpIIwnRTfOuw.jpg 1Velkofondorojo-100-p8SADsy19XJp…" at bounding box center [616, 79] width 57 height 31
click at [692, 335] on button "Insertar" at bounding box center [690, 339] width 36 height 10
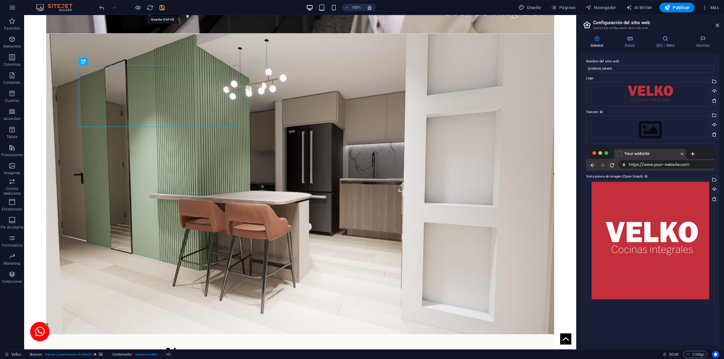
click at [160, 8] on icon "save" at bounding box center [162, 7] width 7 height 7
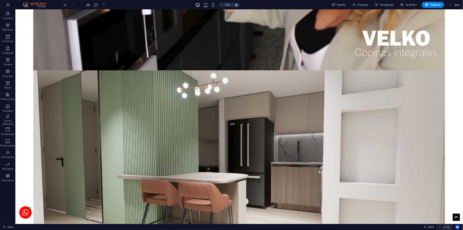
scroll to position [0, 0]
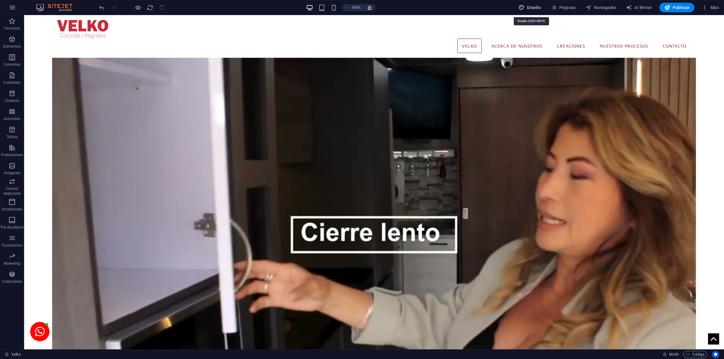
click at [537, 10] on span "Diseño" at bounding box center [530, 8] width 23 height 6
click at [716, 6] on span "Más" at bounding box center [710, 8] width 17 height 6
select select "rem"
select select "400"
select select "px"
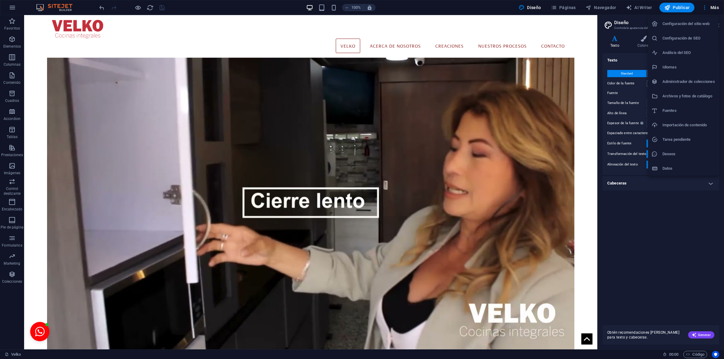
click at [682, 41] on h6 "Configuración de SEO" at bounding box center [689, 38] width 53 height 7
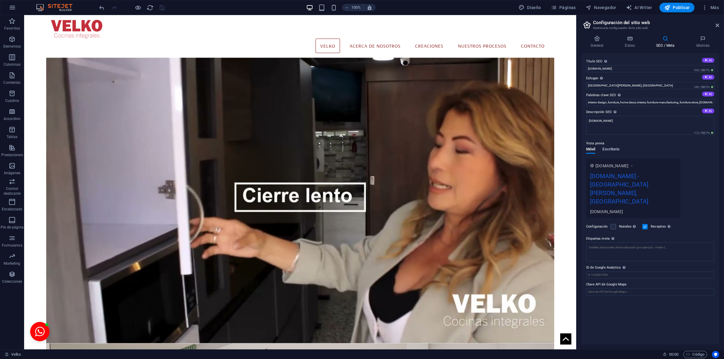
click at [610, 147] on span "Escritorio" at bounding box center [611, 150] width 17 height 8
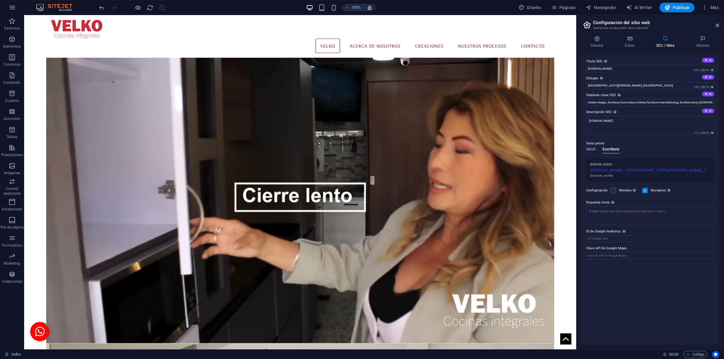
click at [643, 171] on div "cocinasvelko.com - San Antonio, TX" at bounding box center [650, 170] width 120 height 6
click at [609, 82] on input "San Antonio, TX" at bounding box center [650, 85] width 128 height 7
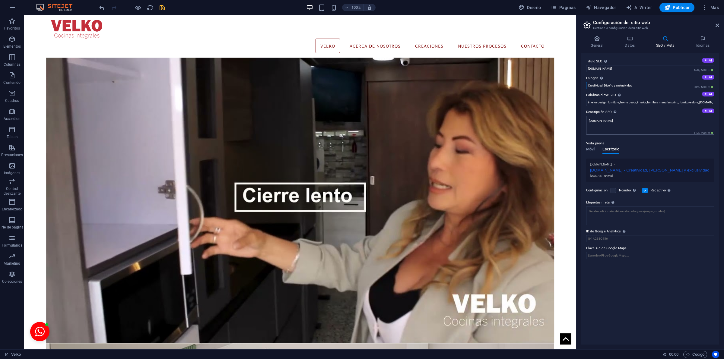
type input "Creatividad, Diseño y exclusividad"
click at [657, 121] on textarea "cocinasvelko.com" at bounding box center [650, 125] width 128 height 19
click at [604, 218] on textarea "Etiquetas meta Introduce aquí el código HTML que se incluirá en las etiquetas d…" at bounding box center [650, 218] width 128 height 24
click at [703, 212] on textarea "cocinas, closets , muebles para baño, puertas. Diseño de interiores, Remodelaci…" at bounding box center [650, 218] width 128 height 24
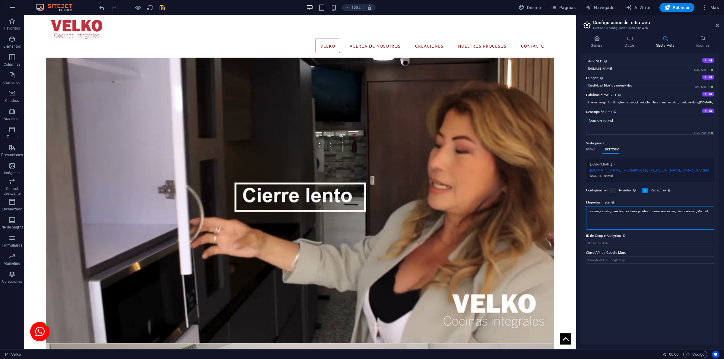
click at [703, 212] on textarea "cocinas, closets , muebles para baño, puertas. Diseño de interiores, Remodelaci…" at bounding box center [650, 218] width 128 height 24
type textarea "cocinas, closets , muebles para baño, puertas. Diseño de interiores, Remodelaci…"
click at [637, 236] on body "cocinasvelko.com Velko Favoritos Elementos Columnas Contenido Cuadros Accordion…" at bounding box center [362, 179] width 724 height 359
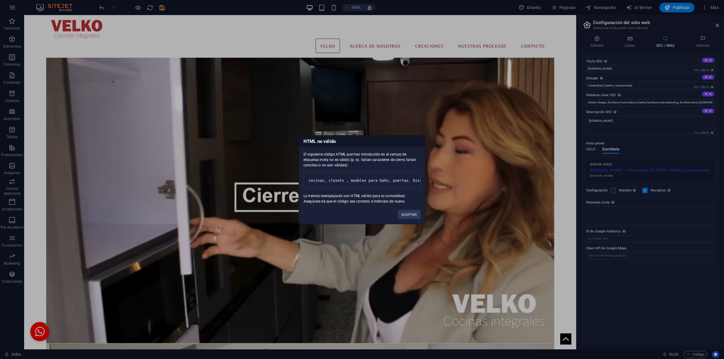
drag, startPoint x: 403, startPoint y: 220, endPoint x: 392, endPoint y: 212, distance: 14.1
click at [392, 212] on div "HTML no válido El siguiente código HTML que has introducido en el campo de etiq…" at bounding box center [362, 179] width 127 height 89
click at [400, 217] on button "ACEPTAR" at bounding box center [409, 214] width 23 height 9
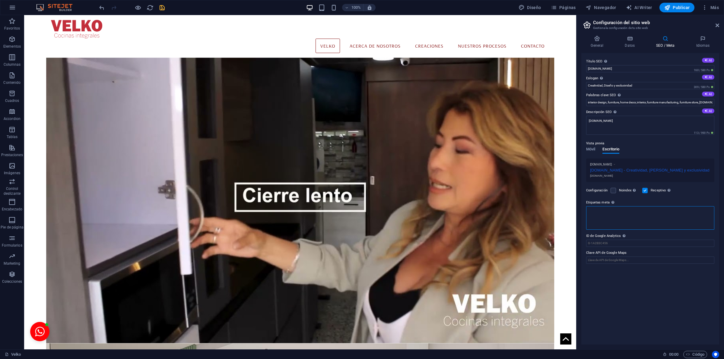
click at [609, 215] on textarea "Etiquetas meta Introduce aquí el código HTML que se incluirá en las etiquetas d…" at bounding box center [650, 218] width 128 height 24
drag, startPoint x: 601, startPoint y: 211, endPoint x: 577, endPoint y: 208, distance: 24.3
click at [577, 208] on aside "Configuración del sitio web Gestiona la configuración de tu sitio web General D…" at bounding box center [650, 182] width 148 height 335
click at [617, 215] on textarea "Etiquetas meta Introduce aquí el código HTML que se incluirá en las etiquetas d…" at bounding box center [650, 215] width 128 height 19
drag, startPoint x: 613, startPoint y: 215, endPoint x: 588, endPoint y: 214, distance: 25.3
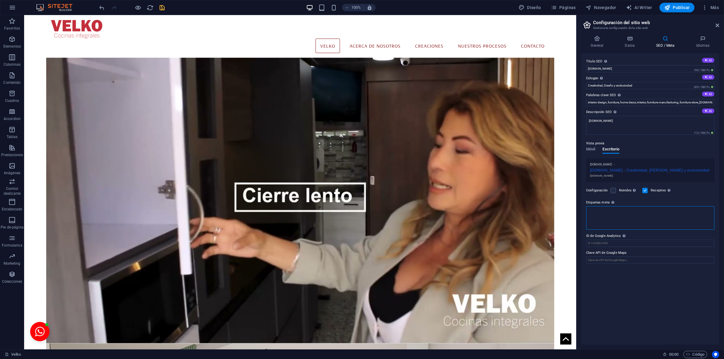
click at [588, 214] on textarea "Etiquetas meta Introduce aquí el código HTML que se incluirá en las etiquetas d…" at bounding box center [650, 218] width 128 height 24
click at [611, 245] on div "Título SEO El título de tu sitio web. Elige algo que destaque en los resultados…" at bounding box center [650, 199] width 138 height 292
paste input "text"
click at [609, 226] on div "Etiquetas meta Introduce aquí el código HTML que se incluirá en las etiquetas d…" at bounding box center [650, 212] width 128 height 27
click at [610, 222] on textarea "Etiquetas meta Introduce aquí el código HTML que se incluirá en las etiquetas d…" at bounding box center [650, 215] width 128 height 19
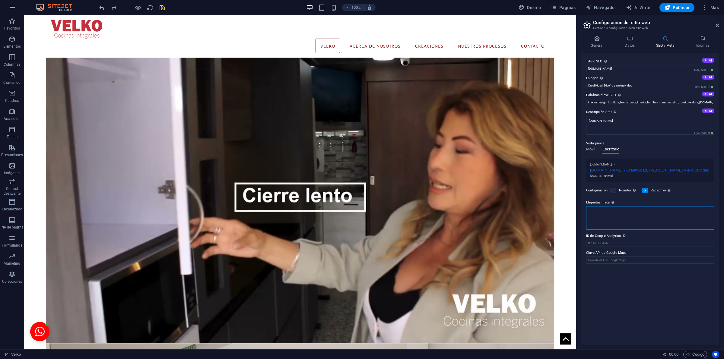
click at [610, 222] on textarea "Etiquetas meta Introduce aquí el código HTML que se incluirá en las etiquetas d…" at bounding box center [650, 218] width 128 height 24
drag, startPoint x: 610, startPoint y: 222, endPoint x: 599, endPoint y: 219, distance: 11.2
click at [599, 219] on textarea "Etiquetas meta Introduce aquí el código HTML que se incluirá en las etiquetas d…" at bounding box center [650, 218] width 128 height 24
drag, startPoint x: 600, startPoint y: 218, endPoint x: 579, endPoint y: 207, distance: 23.1
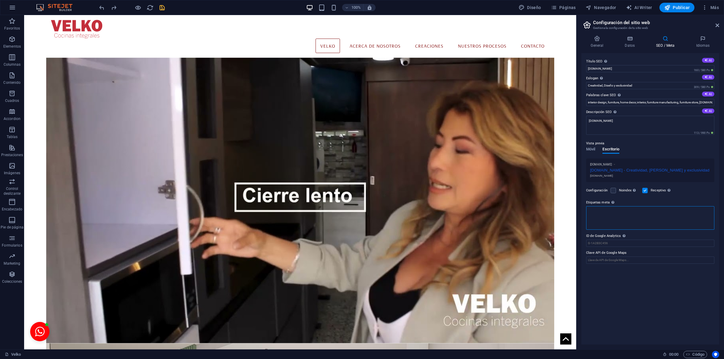
click at [579, 207] on div "General Datos SEO / Meta Idiomas Nombre del sitio web cocinasvelko.com Logo Arr…" at bounding box center [651, 190] width 148 height 319
type textarea "#cocinas"
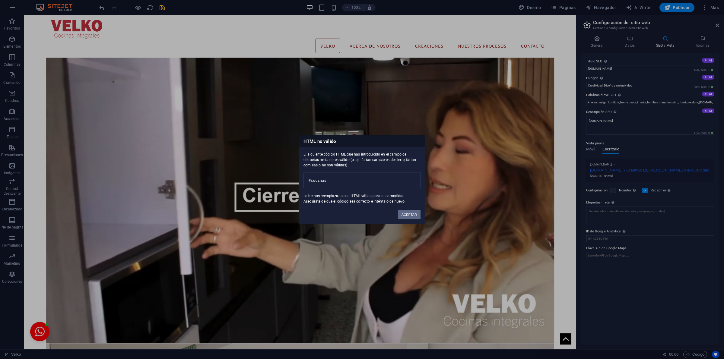
click at [642, 242] on body "cocinasvelko.com Velko Favoritos Elementos Columnas Contenido Cuadros Accordion…" at bounding box center [362, 179] width 724 height 359
click at [411, 216] on button "ACEPTAR" at bounding box center [409, 214] width 23 height 9
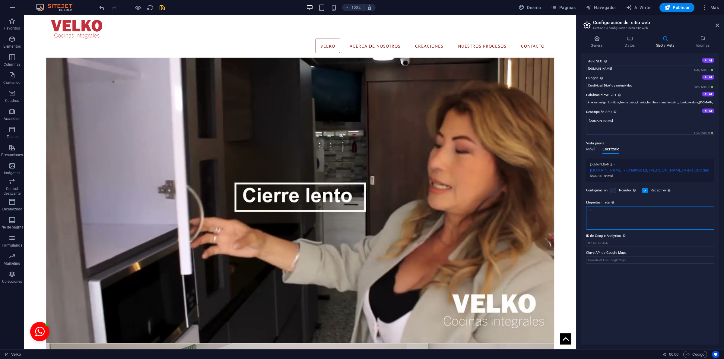
type textarea "¨"
type textarea "{cocinas"
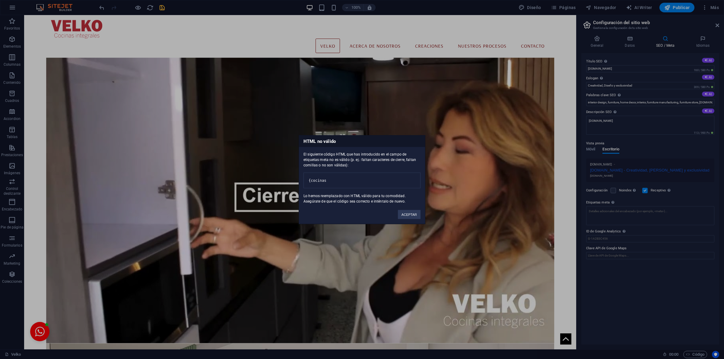
click at [378, 174] on pre "{cocinas" at bounding box center [362, 181] width 117 height 16
click at [359, 178] on pre "{cocinas" at bounding box center [362, 181] width 117 height 16
click at [368, 177] on pre "{cocinas" at bounding box center [362, 181] width 117 height 16
drag, startPoint x: 403, startPoint y: 221, endPoint x: 453, endPoint y: 170, distance: 70.6
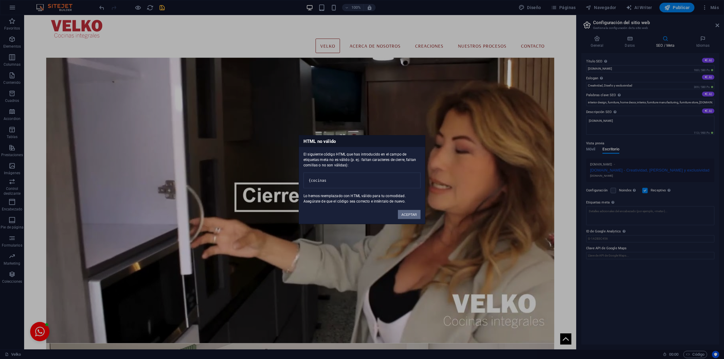
click at [403, 219] on button "ACEPTAR" at bounding box center [409, 214] width 23 height 9
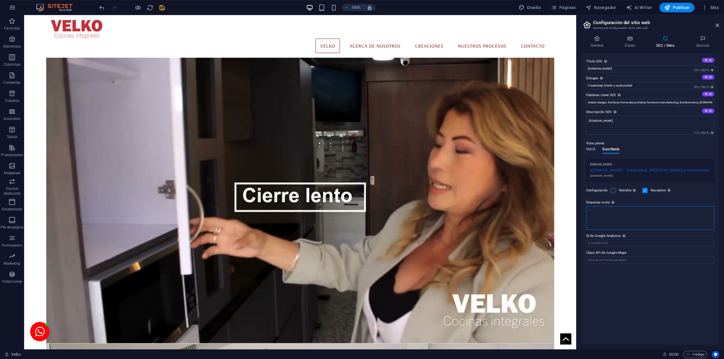
type textarea "¨"
type textarea "´"
type textarea "+"
type textarea "¨"
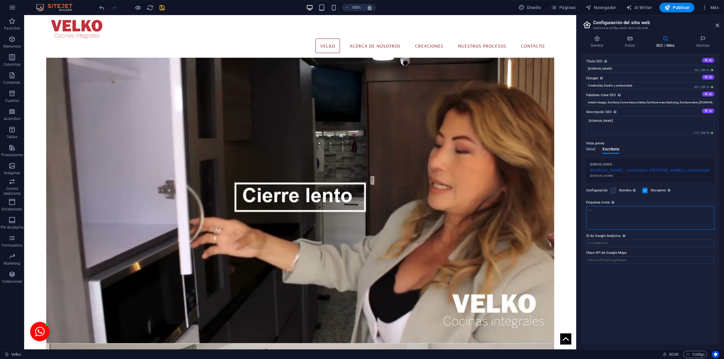
type textarea "¨"
paste textarea "<head> y </head>"
click at [601, 212] on textarea "<head> y </head>" at bounding box center [650, 218] width 128 height 24
drag, startPoint x: 632, startPoint y: 209, endPoint x: 588, endPoint y: 214, distance: 44.3
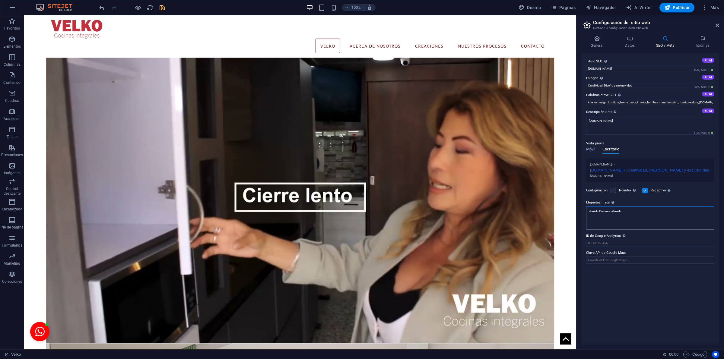
click at [588, 214] on textarea "<head> Cocinas </head>" at bounding box center [650, 218] width 128 height 24
click at [665, 212] on textarea "<head> Cocinas </head>" at bounding box center [650, 218] width 128 height 24
paste textarea "<head> Cocinas </head>"
click at [630, 209] on textarea "<head> Cocinas </head> <head> Cocinas </head>" at bounding box center [650, 218] width 128 height 24
drag, startPoint x: 631, startPoint y: 212, endPoint x: 625, endPoint y: 212, distance: 6.0
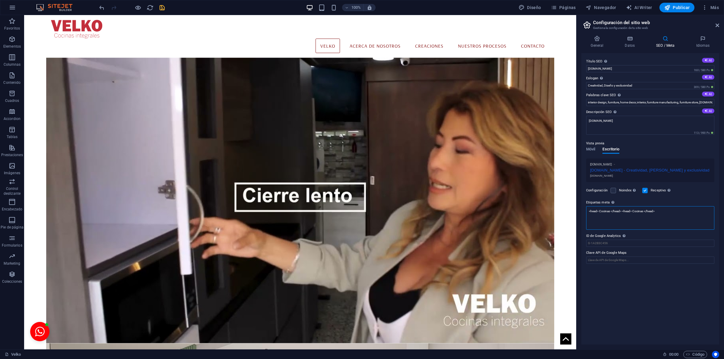
click at [625, 212] on textarea "<head> Cocinas </head> <head> Cocinas </head>" at bounding box center [650, 218] width 128 height 24
drag, startPoint x: 648, startPoint y: 211, endPoint x: 653, endPoint y: 211, distance: 5.8
click at [653, 211] on textarea "<head> Cocinas </head> <body> Cocinas </head>" at bounding box center [650, 218] width 128 height 24
click at [645, 213] on textarea "<head> Cocinas </head> <body> Cocinas </body>" at bounding box center [650, 218] width 128 height 24
click at [649, 221] on textarea "<head> Cocinas </head> <body> Cocinas , remodelación , puertas , muebles para b…" at bounding box center [650, 218] width 128 height 24
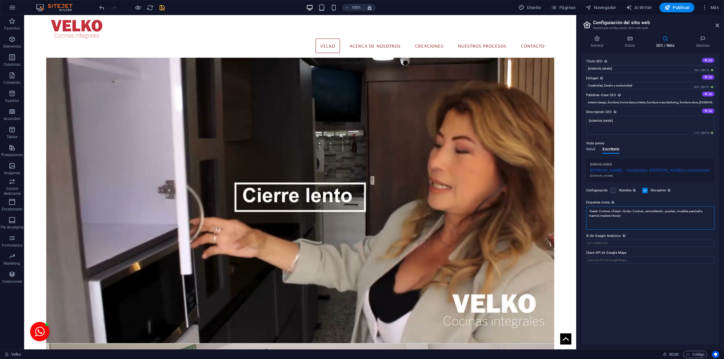
drag, startPoint x: 677, startPoint y: 234, endPoint x: 562, endPoint y: 204, distance: 119.2
type textarea "<head> Cocinas </head> <body> Cocinas , remodelación , puertas , muebles para b…"
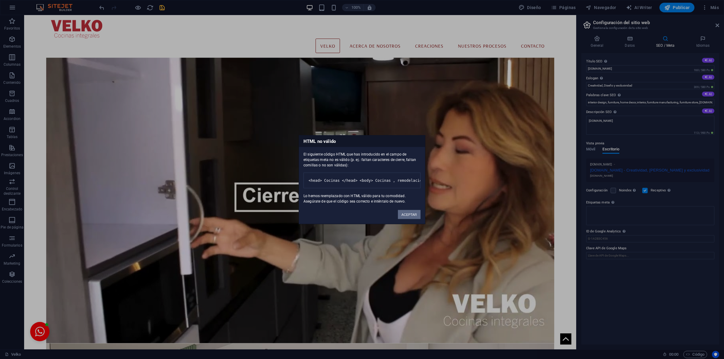
click at [410, 218] on button "ACEPTAR" at bounding box center [409, 214] width 23 height 9
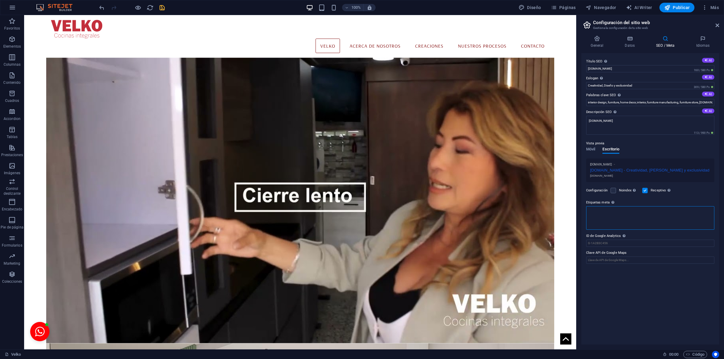
click at [609, 209] on textarea "Etiquetas meta Introduce aquí el código HTML que se incluirá en las etiquetas d…" at bounding box center [650, 218] width 128 height 24
drag, startPoint x: 633, startPoint y: 233, endPoint x: 575, endPoint y: 210, distance: 62.0
click at [607, 243] on div "Título SEO El título de tu sitio web. Elige algo que destaque en los resultados…" at bounding box center [650, 199] width 138 height 292
click at [621, 215] on textarea "Etiquetas meta Introduce aquí el código HTML que se incluirá en las etiquetas d…" at bounding box center [650, 218] width 128 height 24
drag, startPoint x: 610, startPoint y: 214, endPoint x: 587, endPoint y: 210, distance: 22.9
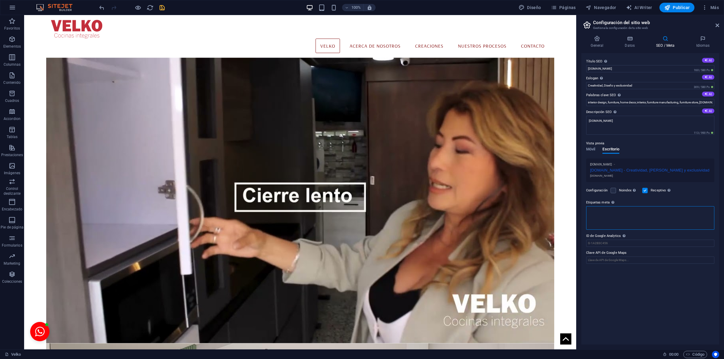
click at [587, 210] on textarea "Etiquetas meta Introduce aquí el código HTML que se incluirá en las etiquetas d…" at bounding box center [650, 218] width 128 height 24
click at [611, 217] on textarea "Etiquetas meta Introduce aquí el código HTML que se incluirá en las etiquetas d…" at bounding box center [650, 218] width 128 height 24
paste textarea "<meta name=»description» content=»SEO Alive es una agencia SEO especializada en…"
drag, startPoint x: 639, startPoint y: 209, endPoint x: 613, endPoint y: 227, distance: 32.3
click at [613, 227] on textarea "<meta name=»description» content=»SEO Alive es una agencia SEO especializada en…" at bounding box center [650, 220] width 128 height 28
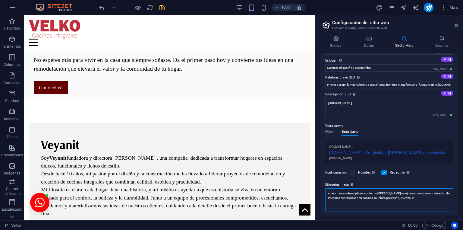
scroll to position [724, 0]
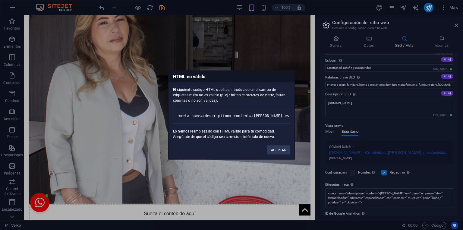
drag, startPoint x: 458, startPoint y: 113, endPoint x: 458, endPoint y: 125, distance: 11.5
click at [458, 125] on body "cocinasvelko.com Velko Favoritos Elementos Columnas Contenido Cuadros Accordion…" at bounding box center [231, 115] width 463 height 230
click at [226, 112] on pre "<meta name=»description» content=»Velko es ujna empresa de remodelación de inte…" at bounding box center [231, 116] width 117 height 16
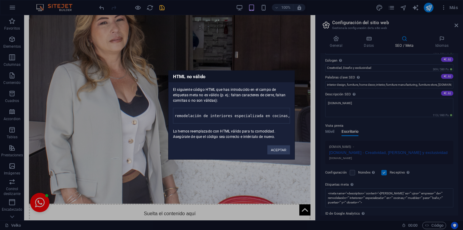
click at [226, 112] on pre "<meta name=»description» content=»Velko es ujna empresa de remodelación de inte…" at bounding box center [231, 116] width 117 height 16
copy pre "<meta name=»description» content=»Velko es ujna empresa de remodelación de inte…"
click at [274, 154] on button "ACEPTAR" at bounding box center [279, 149] width 23 height 9
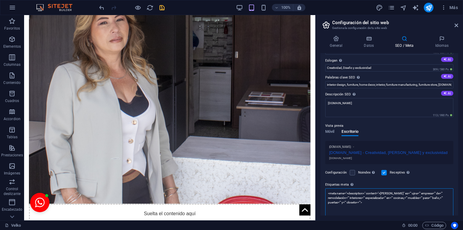
paste textarea "<meta name=»description» content=»Velko es ujna empresa de remodelación de inte…"
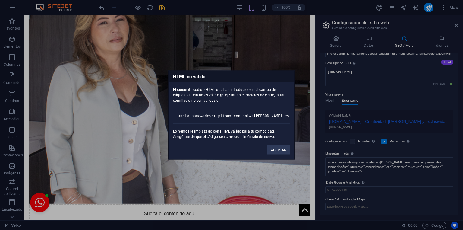
click at [368, 193] on body "cocinasvelko.com Velko Favoritos Elementos Columnas Contenido Cuadros Accordion…" at bounding box center [231, 115] width 463 height 230
click at [275, 154] on button "ACEPTAR" at bounding box center [279, 149] width 23 height 9
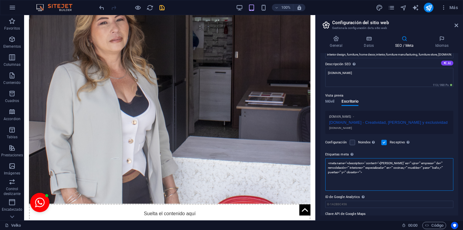
scroll to position [0, 0]
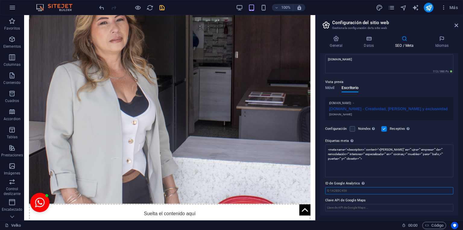
click at [380, 191] on input "ID de Google Analytics Añada únicamente el ID de Google Analytics. Incluimos el…" at bounding box center [390, 190] width 128 height 7
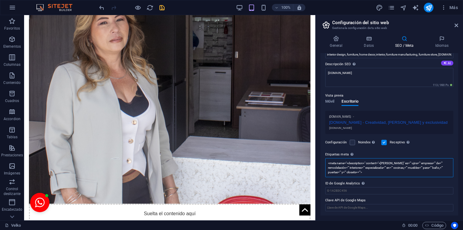
click at [416, 161] on textarea "<meta name="»description»" content="»Velko" es="" ujna="" empresa="" de="" remo…" at bounding box center [390, 167] width 128 height 19
type textarea "<meta name="»description»" content="»Velko" es="" una="" empresa="" de="" remod…"
click at [166, 6] on icon "save" at bounding box center [162, 7] width 7 height 7
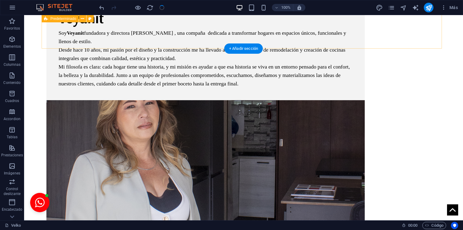
scroll to position [723, 0]
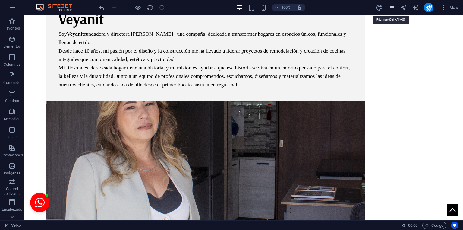
click at [395, 8] on icon "pages" at bounding box center [391, 7] width 7 height 7
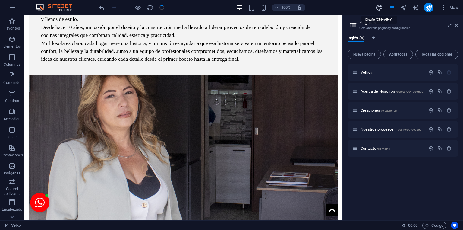
click at [381, 7] on icon "design" at bounding box center [379, 7] width 7 height 7
select select "rem"
select select "400"
select select "px"
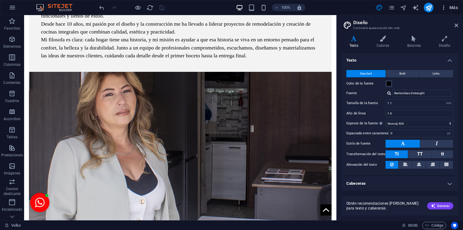
click at [446, 7] on icon "button" at bounding box center [444, 8] width 6 height 6
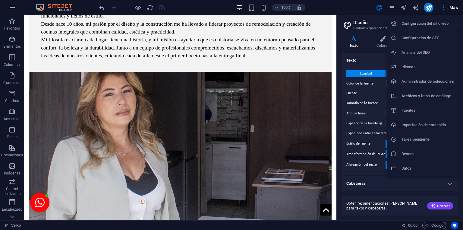
click at [425, 41] on h6 "Configuración de SEO" at bounding box center [428, 37] width 53 height 7
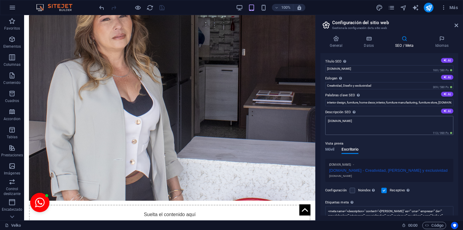
scroll to position [48, 0]
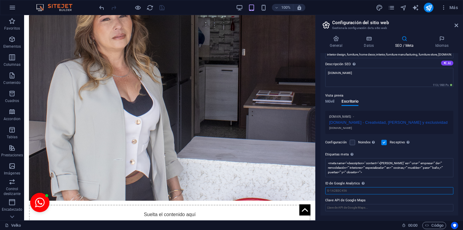
click at [346, 189] on input "ID de Google Analytics Añada únicamente el ID de Google Analytics. Incluimos el…" at bounding box center [390, 190] width 128 height 7
click at [456, 24] on icon at bounding box center [457, 25] width 4 height 5
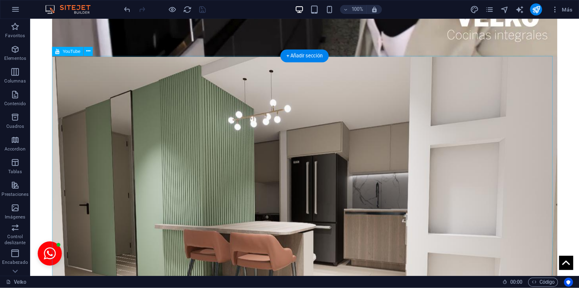
scroll to position [0, 0]
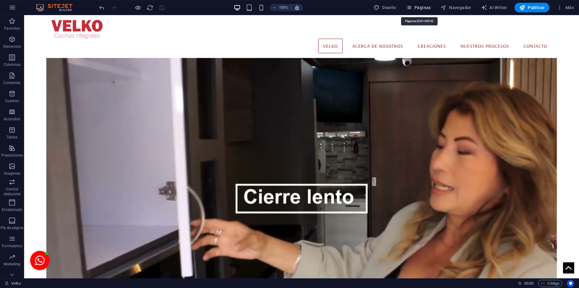
click at [418, 10] on span "Páginas" at bounding box center [418, 8] width 25 height 6
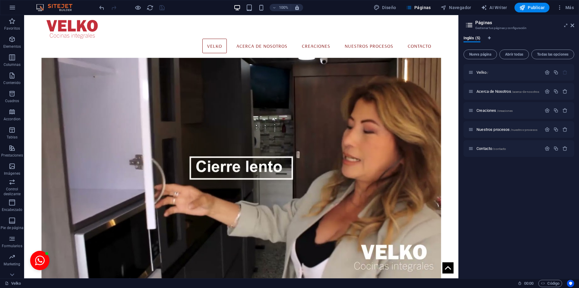
click at [573, 23] on h2 "Páginas" at bounding box center [525, 22] width 99 height 5
click at [571, 26] on icon at bounding box center [573, 25] width 4 height 5
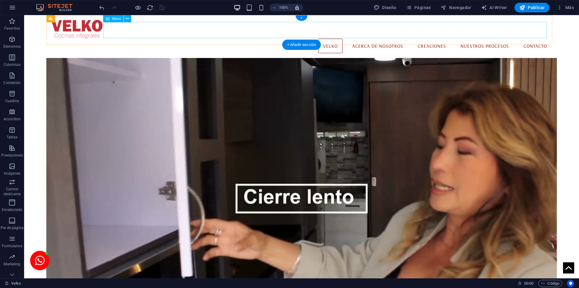
click at [360, 39] on nav "Velko Acerca de Nosotros Creaciones Nuestros procesos Contacto" at bounding box center [301, 46] width 501 height 14
click at [414, 8] on span "Páginas" at bounding box center [418, 8] width 25 height 6
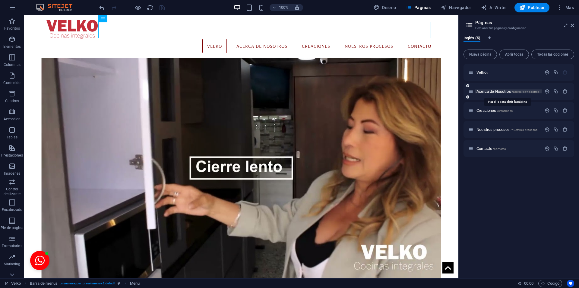
click at [495, 90] on span "Acerca de Nosotros /acerca-de-nosotros" at bounding box center [508, 91] width 63 height 5
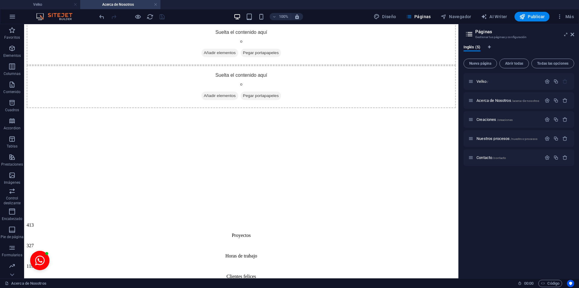
scroll to position [706, 0]
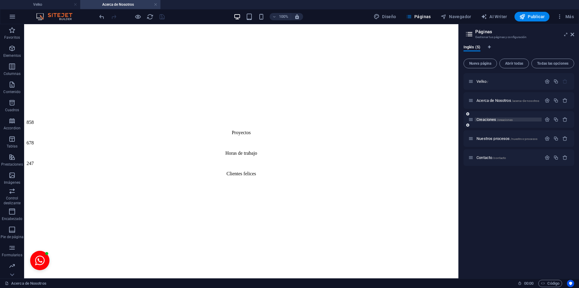
click at [488, 120] on span "Creaciones /creaciones" at bounding box center [495, 119] width 36 height 5
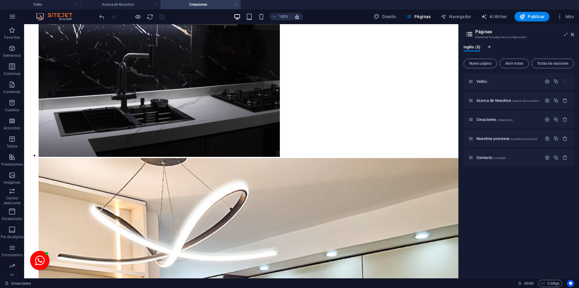
scroll to position [2701, 0]
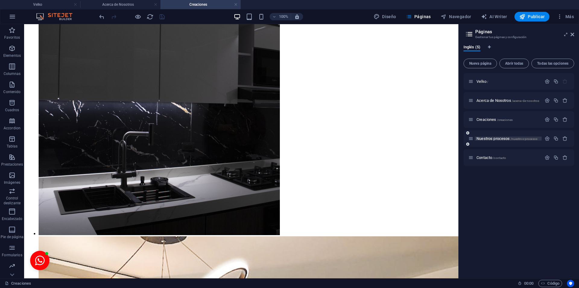
click at [490, 139] on span "Nuestros procesos /nuestros-procesos" at bounding box center [507, 138] width 61 height 5
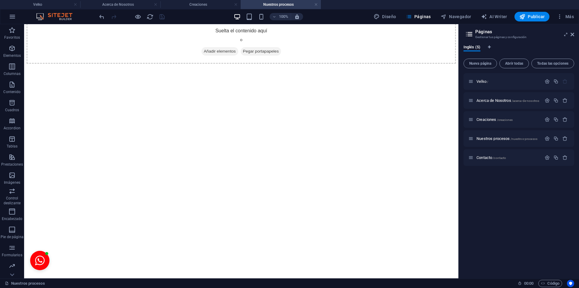
scroll to position [1360, 0]
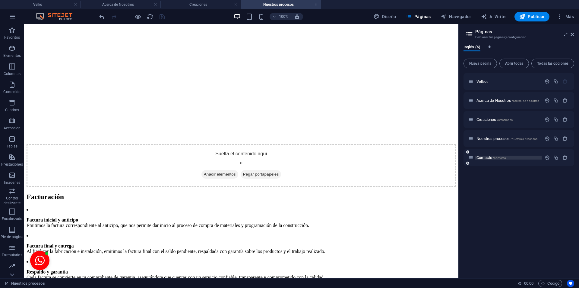
click at [488, 157] on span "Contacto /contacto" at bounding box center [492, 157] width 30 height 5
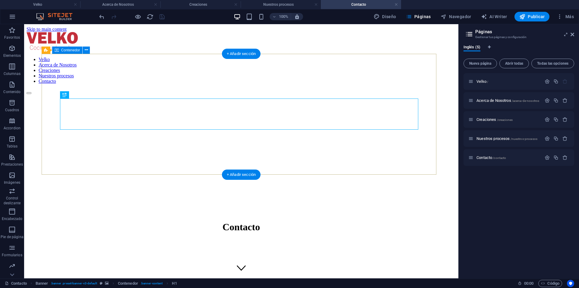
scroll to position [185, 0]
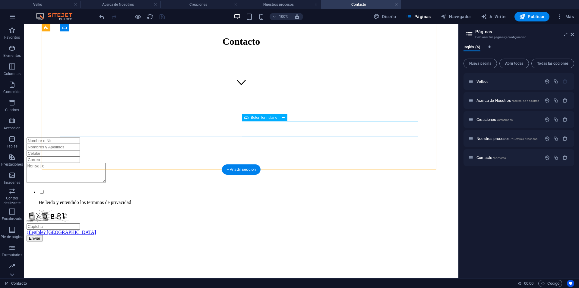
click at [262, 235] on div "Enviar" at bounding box center [242, 238] width 430 height 6
click at [284, 117] on icon at bounding box center [283, 117] width 3 height 6
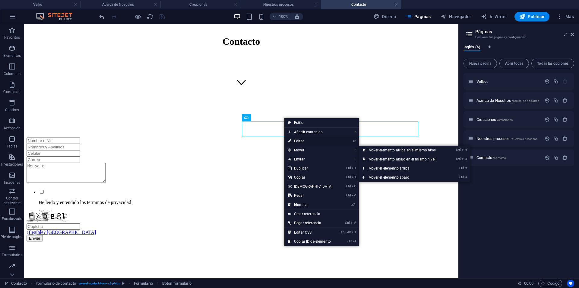
click at [304, 139] on link "⏎ Editar" at bounding box center [311, 140] width 52 height 9
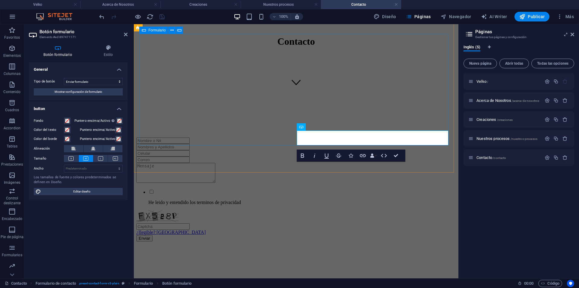
scroll to position [138, 0]
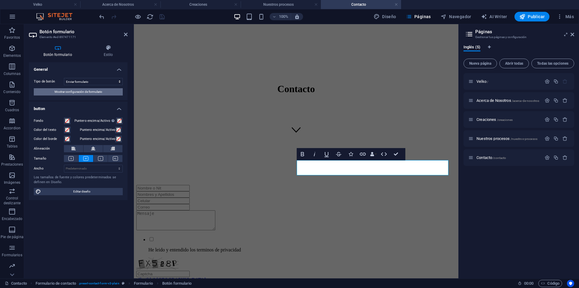
click at [81, 94] on span "Mostrar configuración de formulario" at bounding box center [79, 91] width 48 height 7
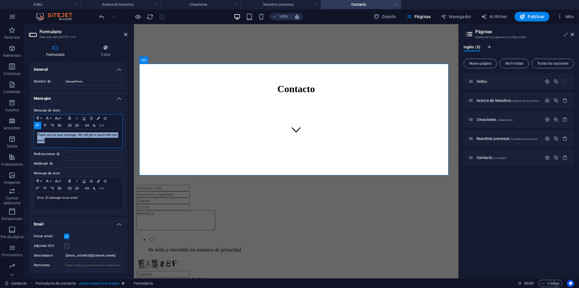
drag, startPoint x: 59, startPoint y: 143, endPoint x: 29, endPoint y: 133, distance: 31.2
click at [29, 133] on div "Mensaje de éxito Paragraph Format Normal Heading 1 Heading 2 Heading 3 Heading …" at bounding box center [78, 158] width 99 height 113
drag, startPoint x: 73, startPoint y: 132, endPoint x: 33, endPoint y: 134, distance: 40.2
click at [33, 134] on div "Mensaje de éxito Paragraph Format Normal Heading 1 Heading 2 Heading 3 Heading …" at bounding box center [78, 158] width 99 height 113
click at [81, 153] on input "Redireccionar Defina un destino de redireccionamiento cuando un formulario se e…" at bounding box center [93, 153] width 59 height 7
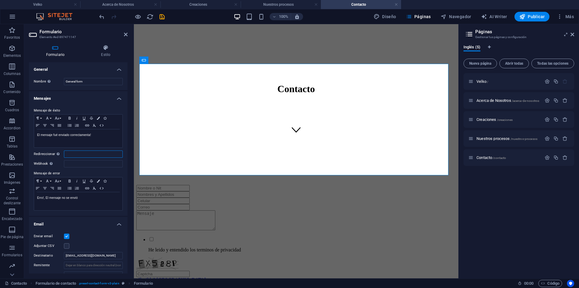
click at [81, 153] on input "Redireccionar Defina un destino de redireccionamiento cuando un formulario se e…" at bounding box center [93, 153] width 59 height 7
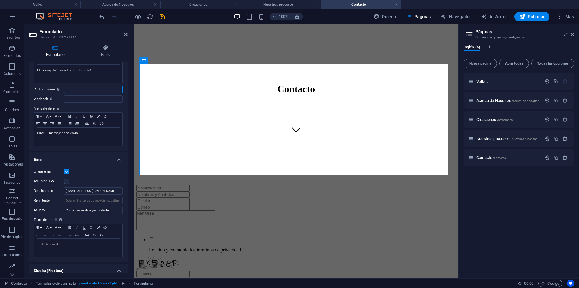
scroll to position [69, 0]
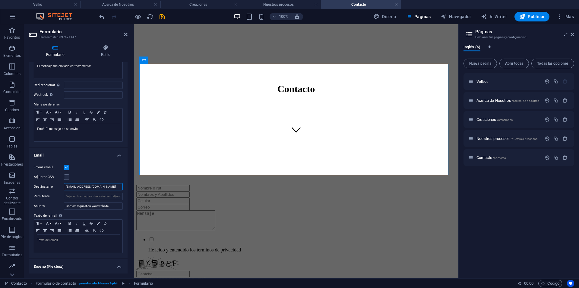
drag, startPoint x: 102, startPoint y: 186, endPoint x: 63, endPoint y: 184, distance: 38.4
click at [63, 184] on div "Destinatario Veyanit18@hotmail.com" at bounding box center [78, 186] width 89 height 7
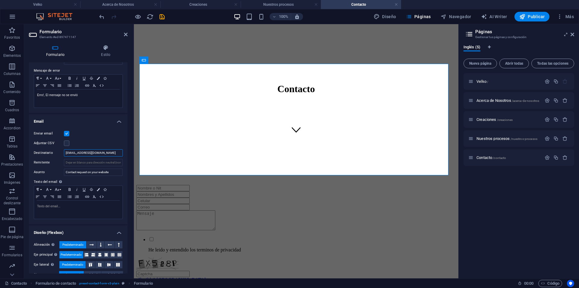
scroll to position [104, 0]
drag, startPoint x: 113, startPoint y: 172, endPoint x: 55, endPoint y: 170, distance: 58.3
click at [55, 170] on div "Asunto Contact request on your website" at bounding box center [78, 170] width 89 height 7
type input "mensaje desde el sitio web"
drag, startPoint x: 128, startPoint y: 214, endPoint x: 132, endPoint y: 236, distance: 22.5
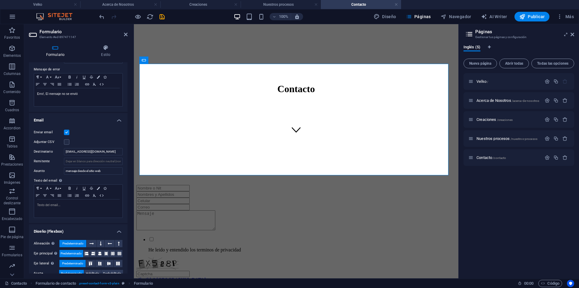
click at [132, 236] on div "Formulario Estilo General Nombre Define un nombre para el formulario. General f…" at bounding box center [78, 159] width 108 height 238
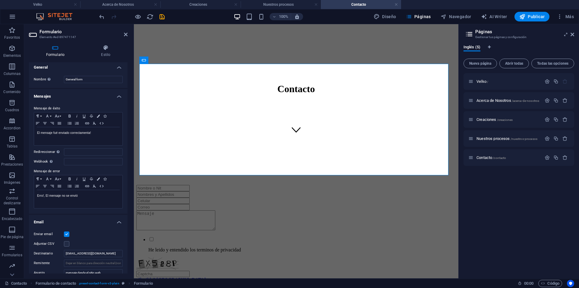
scroll to position [0, 0]
click at [97, 136] on p "El mensaje fué enviado correctamenta!" at bounding box center [78, 134] width 82 height 5
click at [83, 198] on p "Erro!, El mensaje no se envió" at bounding box center [78, 197] width 82 height 5
click at [161, 15] on icon "save" at bounding box center [162, 16] width 7 height 7
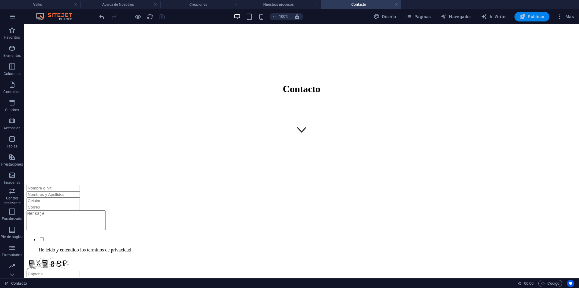
drag, startPoint x: 533, startPoint y: 18, endPoint x: 501, endPoint y: 1, distance: 36.2
click at [533, 18] on span "Publicar" at bounding box center [533, 17] width 26 height 6
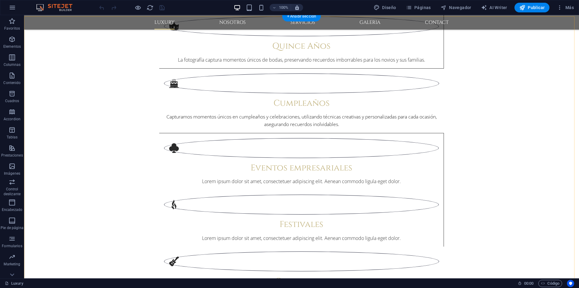
scroll to position [1207, 0]
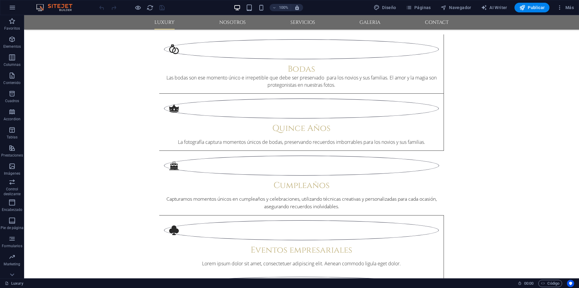
scroll to position [839, 0]
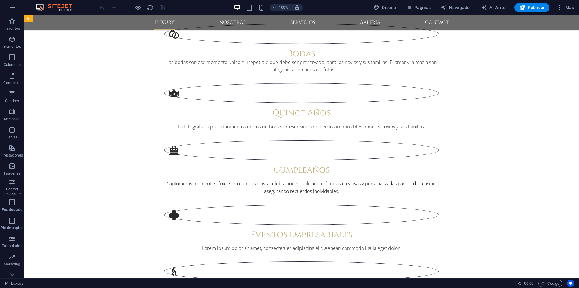
click at [224, 22] on nav "Luxury Nosotros Servicios Galeria Contact" at bounding box center [301, 22] width 295 height 14
click at [428, 7] on span "Páginas" at bounding box center [418, 8] width 25 height 6
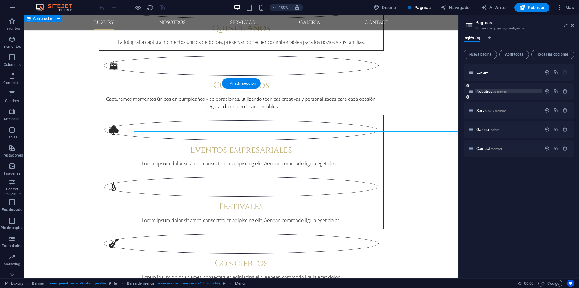
scroll to position [722, 0]
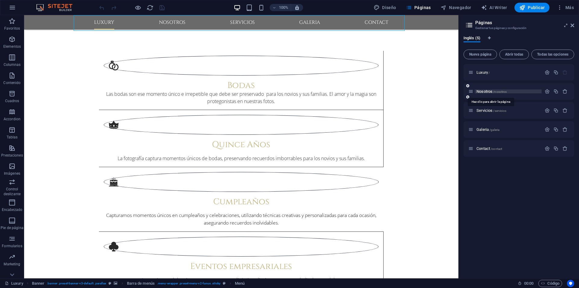
click at [491, 92] on span "Nosotros /nosotros" at bounding box center [492, 91] width 30 height 5
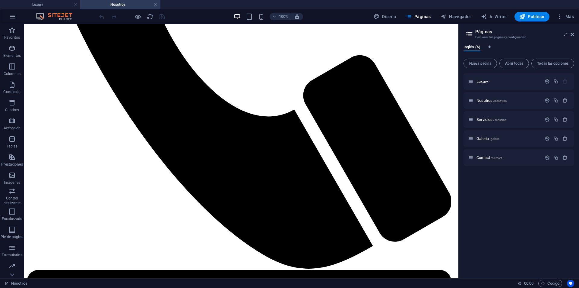
scroll to position [905, 0]
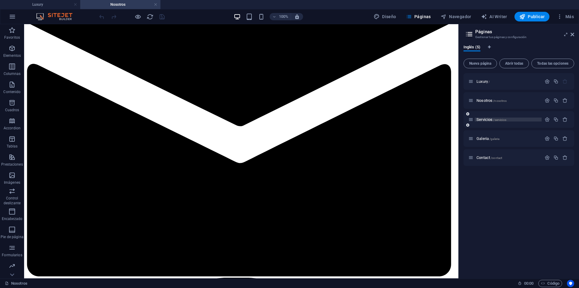
click at [489, 123] on div "Servicios /servicios" at bounding box center [519, 119] width 111 height 17
click at [489, 120] on span "Servicios /servicios" at bounding box center [492, 119] width 30 height 5
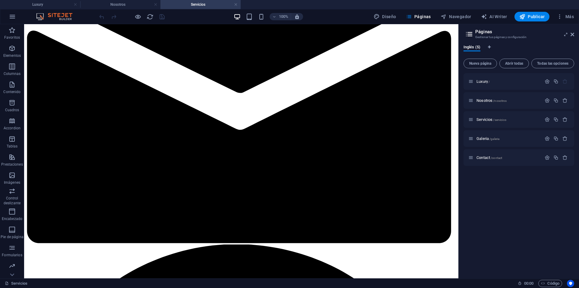
scroll to position [946, 0]
